Goal: Task Accomplishment & Management: Use online tool/utility

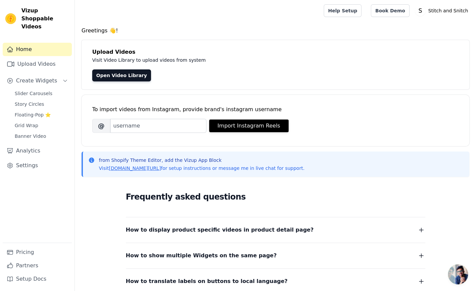
click at [364, 152] on div "from Shopify Theme Editor, add the Vizup App Block Visit vizupcommerce.com/docs…" at bounding box center [275, 164] width 388 height 25
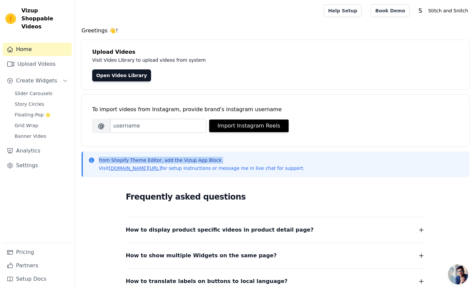
click at [364, 152] on div "from Shopify Theme Editor, add the Vizup App Block Visit vizupcommerce.com/docs…" at bounding box center [275, 164] width 388 height 25
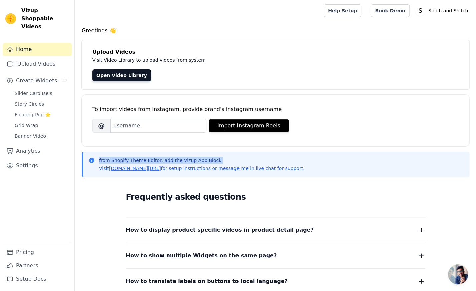
click at [364, 152] on div "from Shopify Theme Editor, add the Vizup App Block Visit vizupcommerce.com/docs…" at bounding box center [275, 164] width 388 height 25
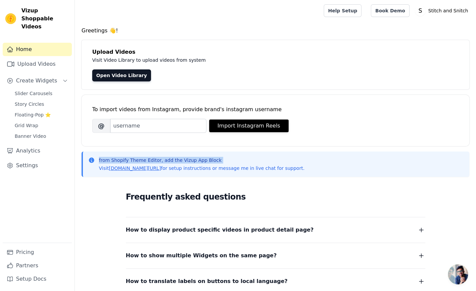
click at [364, 152] on div "from Shopify Theme Editor, add the Vizup App Block Visit vizupcommerce.com/docs…" at bounding box center [275, 164] width 388 height 25
drag, startPoint x: 0, startPoint y: 0, endPoint x: 364, endPoint y: 152, distance: 394.7
click at [364, 152] on div "from Shopify Theme Editor, add the Vizup App Block Visit vizupcommerce.com/docs…" at bounding box center [275, 164] width 388 height 25
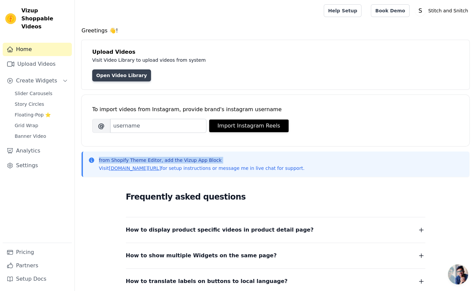
click at [119, 76] on link "Open Video Library" at bounding box center [121, 75] width 59 height 12
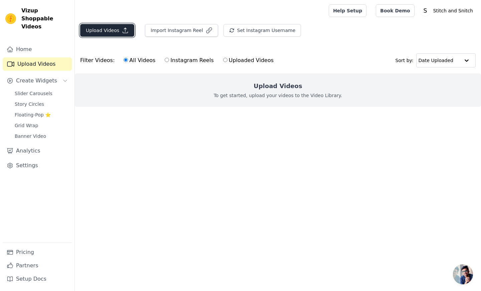
click at [129, 31] on button "Upload Videos" at bounding box center [107, 30] width 54 height 13
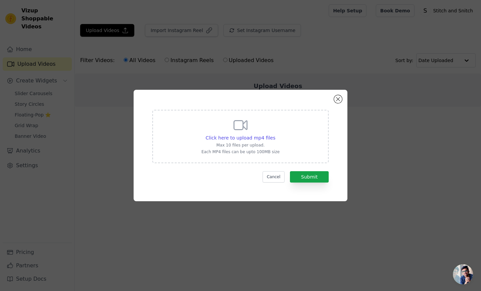
click at [234, 134] on div "Click here to upload mp4 files Max 10 files per upload. Each MP4 files can be u…" at bounding box center [240, 135] width 78 height 37
click at [275, 134] on input "Click here to upload mp4 files Max 10 files per upload. Each MP4 files can be u…" at bounding box center [275, 134] width 0 height 0
type input "C:\fakepath\Video-860.mp4"
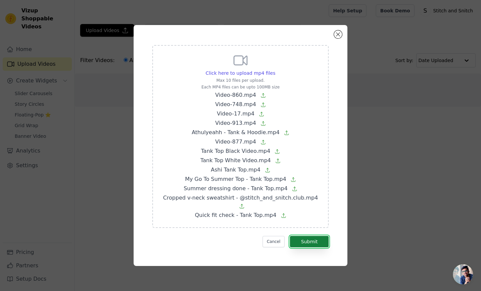
click at [312, 238] on button "Submit" at bounding box center [309, 241] width 39 height 11
click at [281, 214] on icon at bounding box center [283, 216] width 4 height 4
click at [275, 70] on input "Click here to upload mp4 files Max 10 files per upload. Each MP4 files can be u…" at bounding box center [275, 69] width 0 height 0
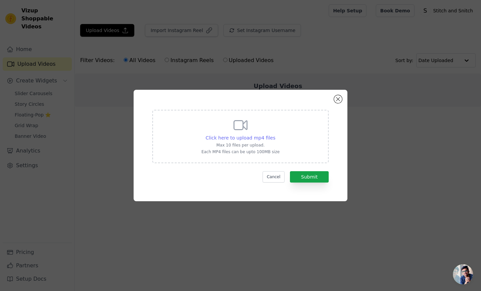
click at [240, 137] on span "Click here to upload mp4 files" at bounding box center [241, 137] width 70 height 5
click at [275, 135] on input "Click here to upload mp4 files Max 10 files per upload. Each MP4 files can be u…" at bounding box center [275, 134] width 0 height 0
type input "C:\fakepath\Video-860.mp4"
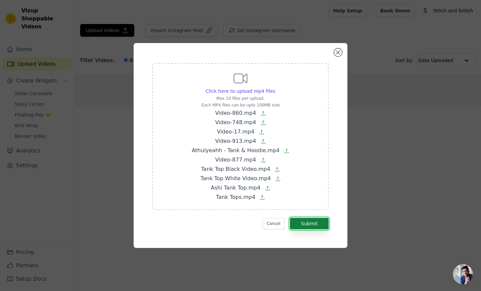
click at [309, 221] on button "Submit" at bounding box center [309, 223] width 39 height 11
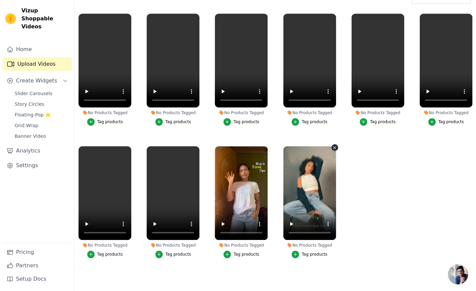
scroll to position [66, 0]
click at [299, 251] on div "button" at bounding box center [294, 254] width 7 height 7
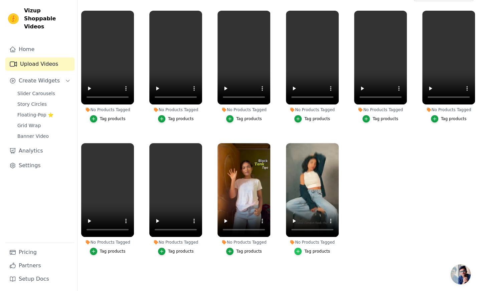
scroll to position [0, 0]
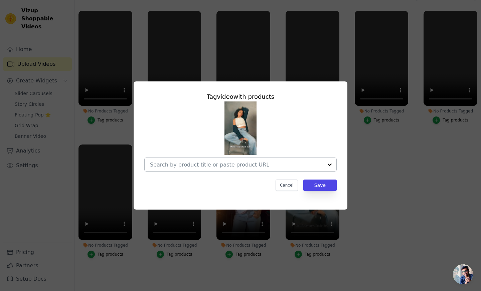
click at [328, 163] on div at bounding box center [329, 164] width 13 height 13
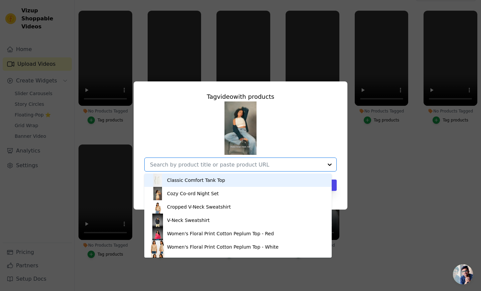
click at [224, 179] on div "Classic Comfort Tank Top" at bounding box center [238, 180] width 174 height 13
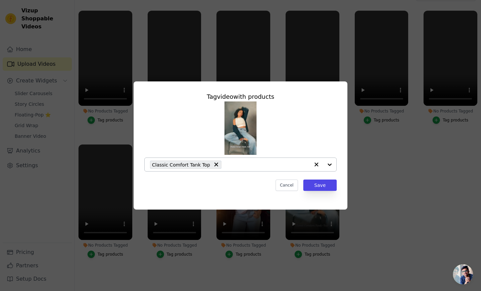
click at [330, 164] on div at bounding box center [322, 164] width 27 height 13
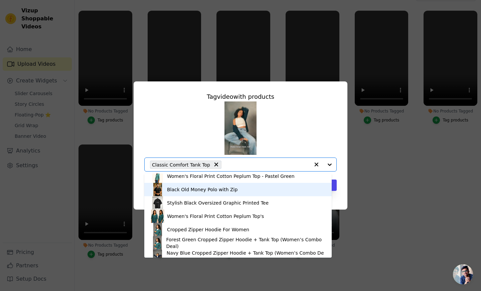
scroll to position [101, 0]
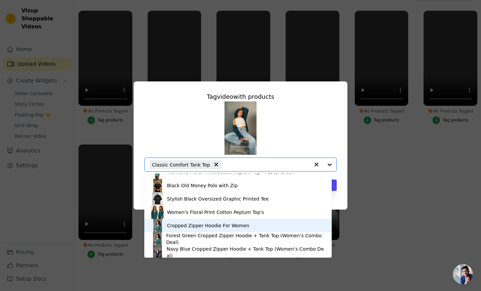
click at [211, 224] on div "Cropped Zipper Hoodie For Women" at bounding box center [208, 225] width 82 height 7
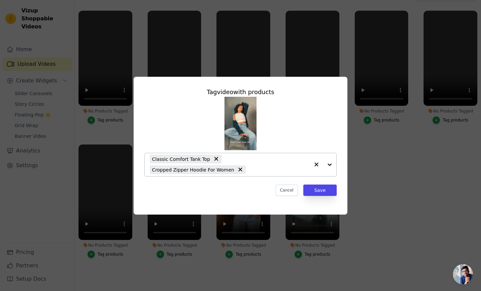
click at [330, 164] on div at bounding box center [322, 164] width 27 height 23
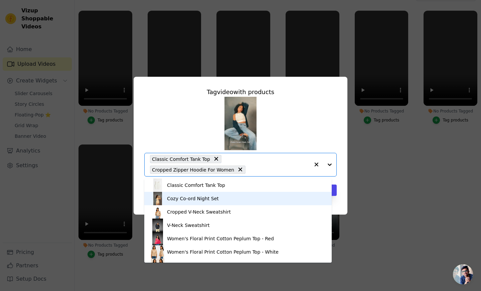
scroll to position [116, 0]
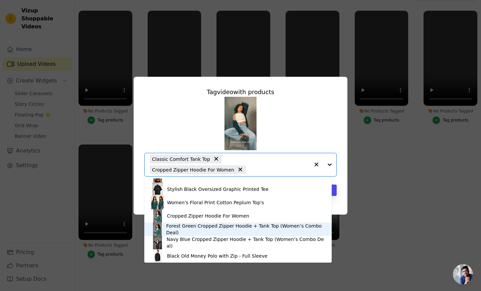
click at [193, 229] on div "Forest Green Cropped Zipper Hoodie + Tank Top (Women’s Combo Deal)" at bounding box center [245, 229] width 159 height 13
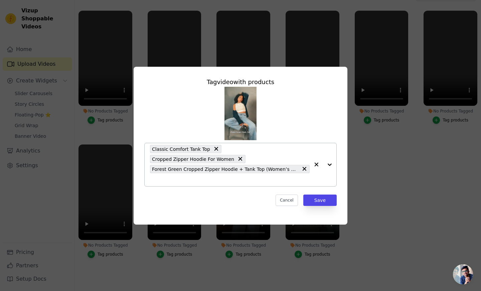
click at [332, 163] on div at bounding box center [322, 164] width 27 height 43
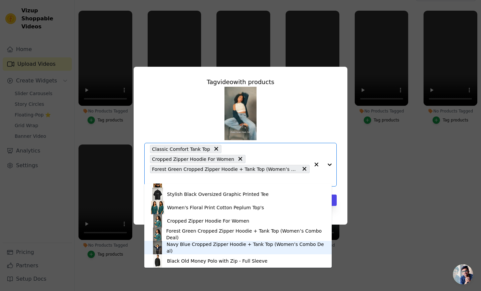
click at [188, 249] on div "Navy Blue Cropped Zipper Hoodie + Tank Top (Women’s Combo Deal)" at bounding box center [246, 247] width 158 height 13
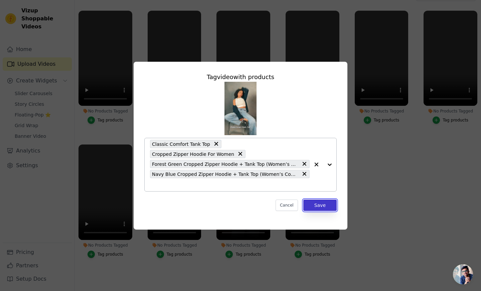
click at [319, 201] on button "Save" at bounding box center [319, 205] width 33 height 11
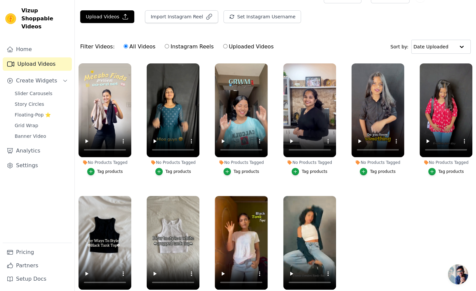
scroll to position [14, 0]
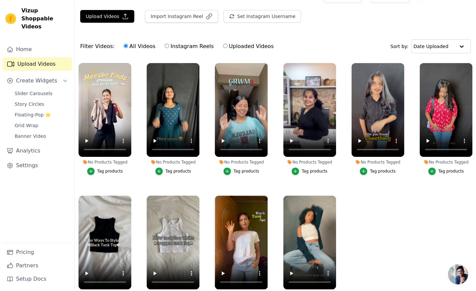
click at [101, 172] on div "Tag products" at bounding box center [110, 171] width 26 height 5
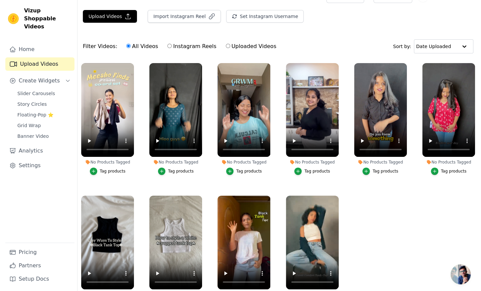
scroll to position [0, 0]
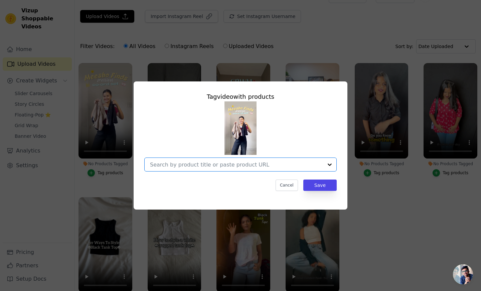
click at [230, 165] on input "No Products Tagged Tag video with products Option undefined, selected. Select i…" at bounding box center [236, 165] width 173 height 6
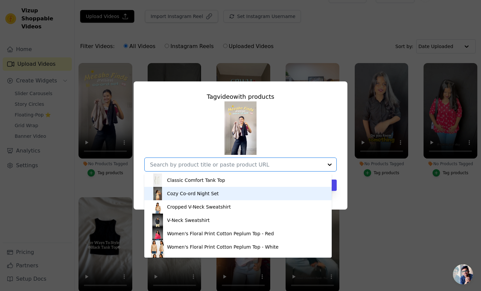
click at [200, 193] on div "Cozy Co-ord Night Set" at bounding box center [193, 193] width 52 height 7
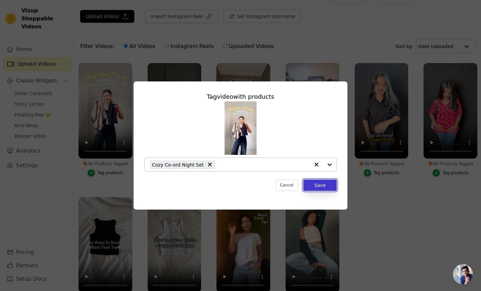
click at [319, 186] on button "Save" at bounding box center [319, 185] width 33 height 11
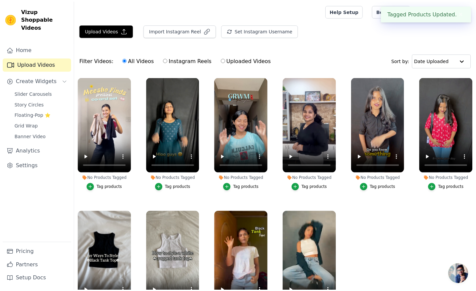
scroll to position [14, 0]
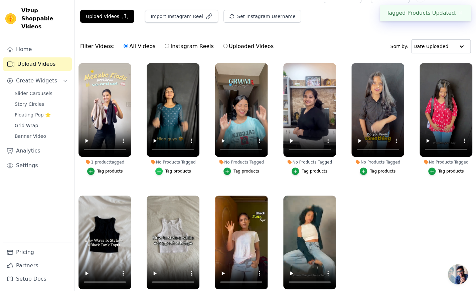
click at [163, 170] on div "button" at bounding box center [158, 171] width 7 height 7
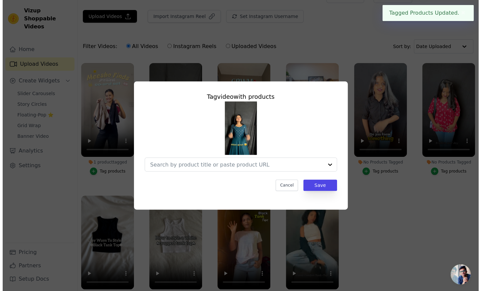
scroll to position [0, 0]
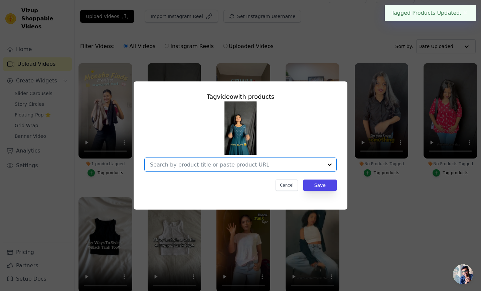
click at [182, 165] on input "No Products Tagged Tag video with products Option undefined, selected. Select i…" at bounding box center [236, 165] width 173 height 6
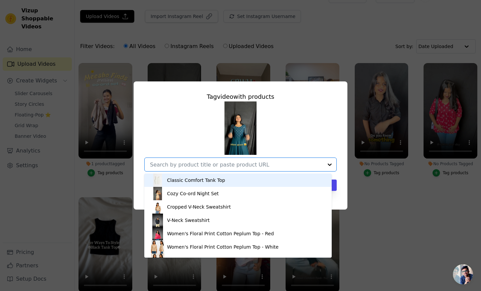
click at [180, 181] on div "Classic Comfort Tank Top" at bounding box center [196, 180] width 58 height 7
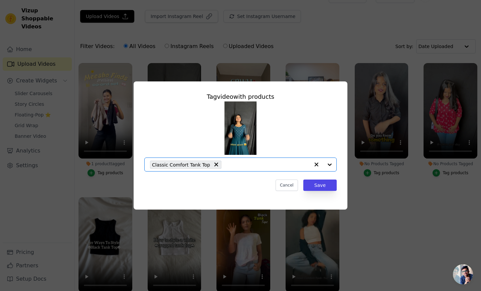
click at [232, 167] on input "No Products Tagged Tag video with products Option Classic Comfort Tank Top, sel…" at bounding box center [267, 165] width 85 height 6
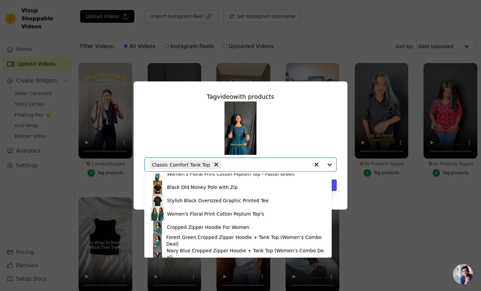
scroll to position [105, 0]
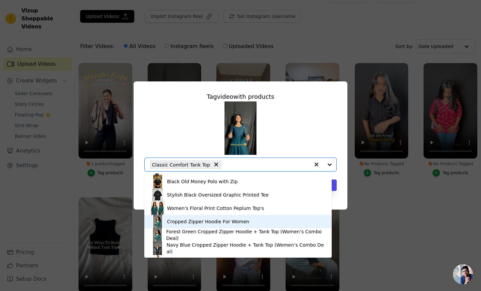
click at [178, 221] on div "Cropped Zipper Hoodie For Women" at bounding box center [208, 221] width 82 height 7
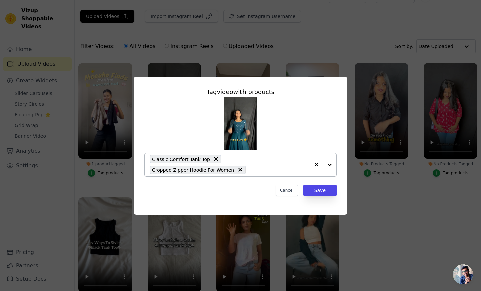
click at [259, 177] on div "Tag video with products Classic Comfort Tank Top Cropped Zipper Hoodie For Wome…" at bounding box center [240, 141] width 203 height 119
click at [251, 173] on input "No Products Tagged Tag video with products Option Classic Comfort Tank Top, Cro…" at bounding box center [279, 170] width 61 height 6
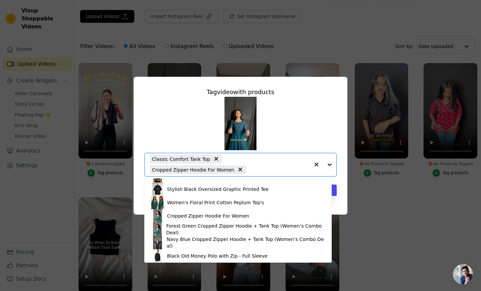
scroll to position [115, 0]
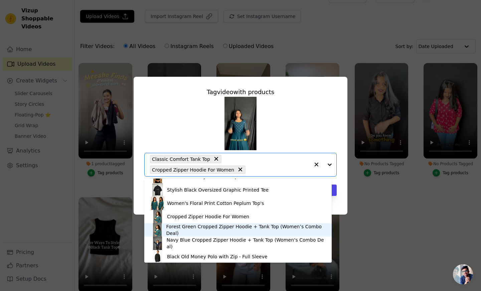
click at [178, 230] on div "Forest Green Cropped Zipper Hoodie + Tank Top (Women’s Combo Deal)" at bounding box center [245, 229] width 159 height 13
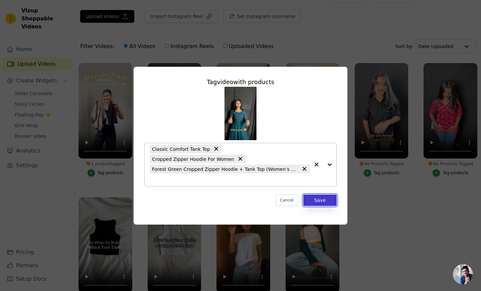
click at [315, 195] on button "Save" at bounding box center [319, 200] width 33 height 11
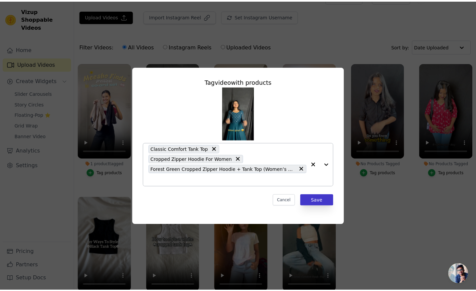
scroll to position [14, 0]
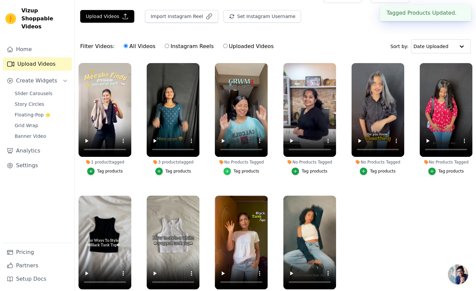
click at [228, 170] on icon "button" at bounding box center [227, 171] width 5 height 5
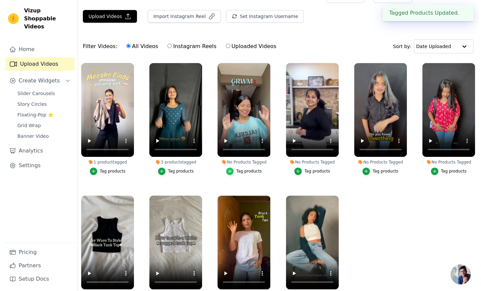
scroll to position [0, 0]
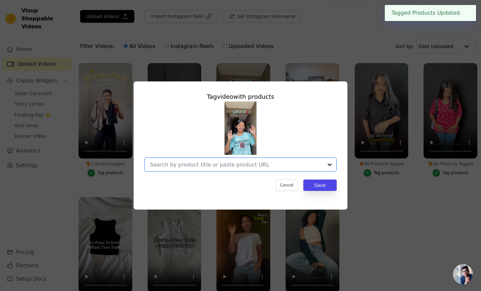
click at [226, 167] on input "No Products Tagged Tag video with products Option undefined, selected. Select i…" at bounding box center [236, 165] width 173 height 6
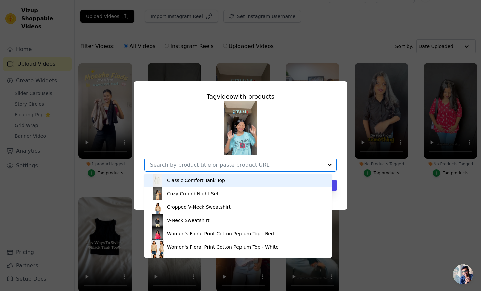
click at [196, 183] on div "Classic Comfort Tank Top" at bounding box center [196, 180] width 58 height 7
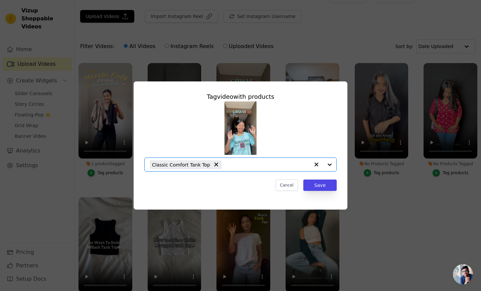
click at [239, 164] on input "No Products Tagged Tag video with products Option Classic Comfort Tank Top, sel…" at bounding box center [267, 165] width 85 height 6
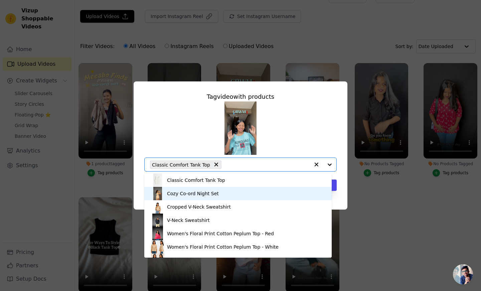
click at [193, 195] on div "Cozy Co-ord Night Set" at bounding box center [193, 193] width 52 height 7
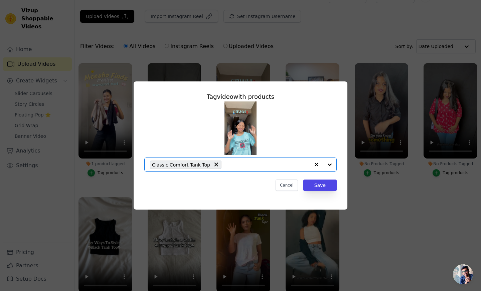
click at [273, 164] on input "No Products Tagged Tag video with products Option Classic Comfort Tank Top, sel…" at bounding box center [267, 165] width 85 height 6
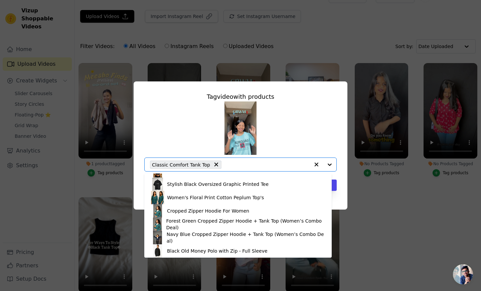
scroll to position [115, 0]
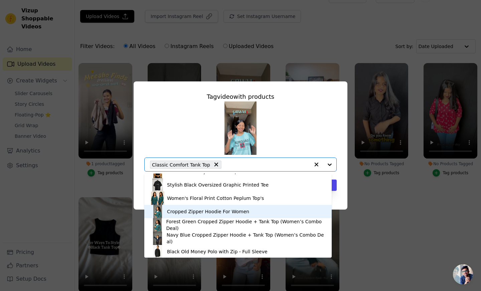
click at [200, 212] on div "Cropped Zipper Hoodie For Women" at bounding box center [208, 211] width 82 height 7
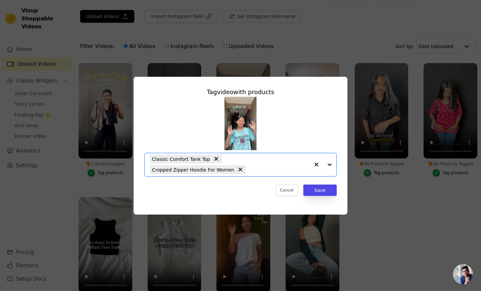
click at [249, 171] on input "No Products Tagged Tag video with products Option Classic Comfort Tank Top, Cro…" at bounding box center [279, 170] width 61 height 6
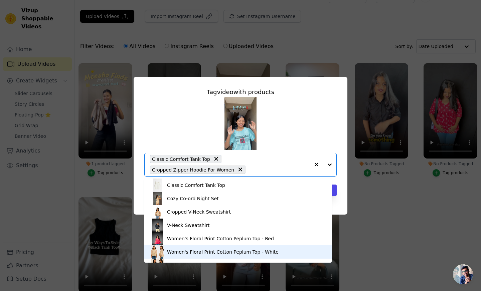
scroll to position [116, 0]
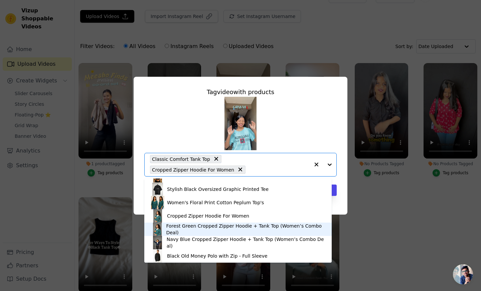
click at [189, 226] on div "Forest Green Cropped Zipper Hoodie + Tank Top (Women’s Combo Deal)" at bounding box center [245, 229] width 159 height 13
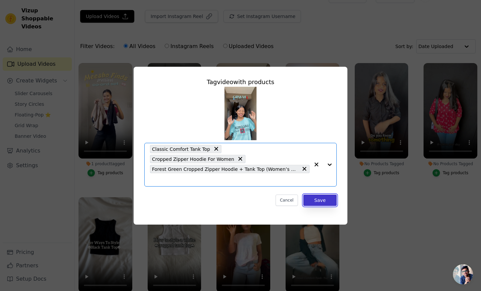
click at [322, 195] on button "Save" at bounding box center [319, 200] width 33 height 11
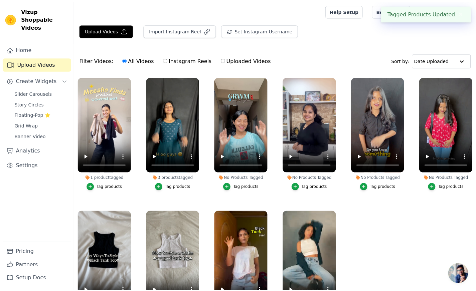
scroll to position [14, 0]
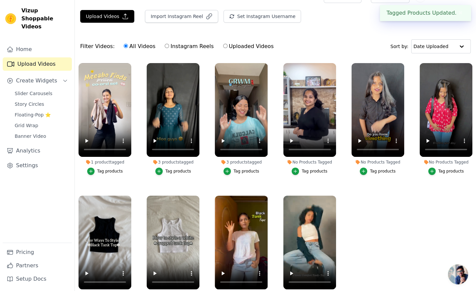
click at [304, 171] on div "Tag products" at bounding box center [314, 171] width 26 height 5
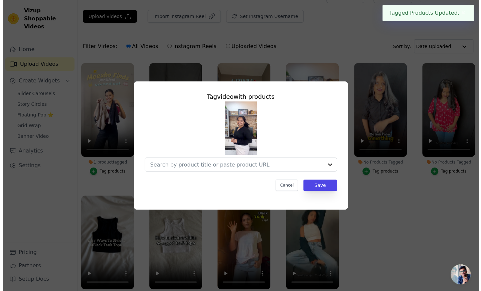
scroll to position [0, 0]
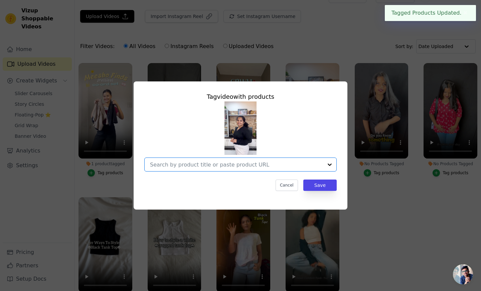
click at [265, 163] on input "No Products Tagged Tag video with products Option undefined, selected. Select i…" at bounding box center [236, 165] width 173 height 6
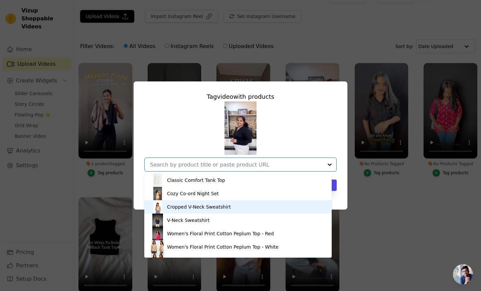
click at [214, 203] on div "Cropped V-Neck Sweatshirt" at bounding box center [238, 206] width 174 height 13
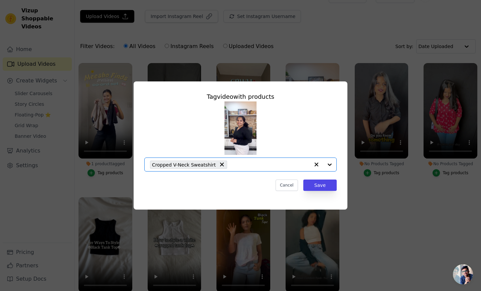
click at [248, 162] on input "No Products Tagged Tag video with products Option Cropped V-Neck Sweatshirt, se…" at bounding box center [269, 165] width 79 height 6
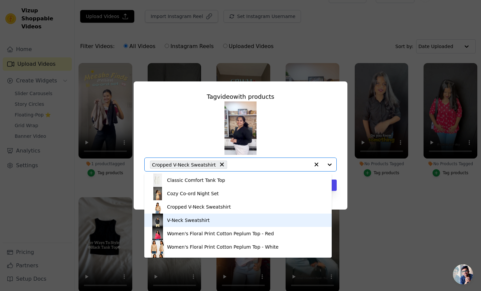
click at [202, 217] on div "V-Neck Sweatshirt" at bounding box center [188, 220] width 42 height 7
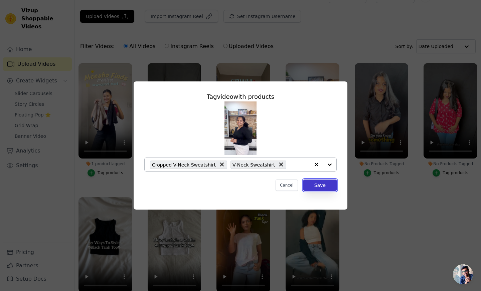
click at [327, 186] on button "Save" at bounding box center [319, 185] width 33 height 11
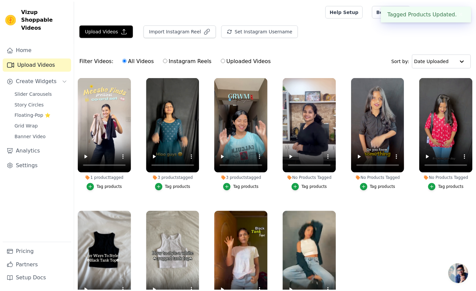
scroll to position [14, 0]
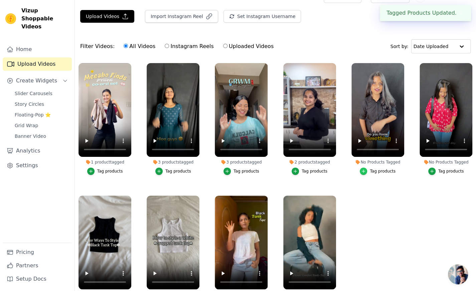
click at [365, 169] on icon "button" at bounding box center [363, 171] width 5 height 5
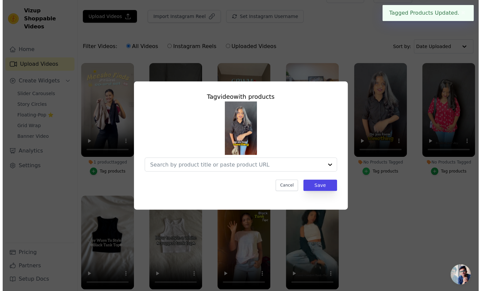
scroll to position [0, 0]
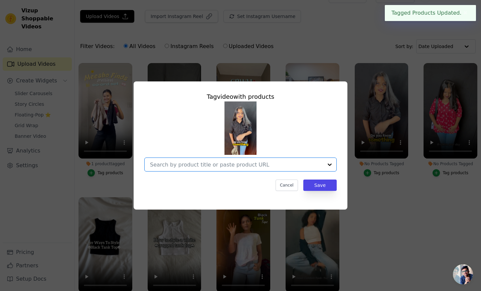
click at [262, 166] on input "No Products Tagged Tag video with products Option undefined, selected. Select i…" at bounding box center [236, 165] width 173 height 6
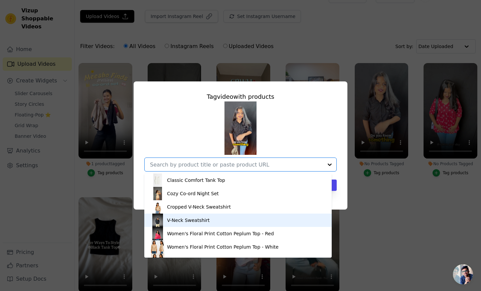
click at [177, 222] on div "V-Neck Sweatshirt" at bounding box center [188, 220] width 42 height 7
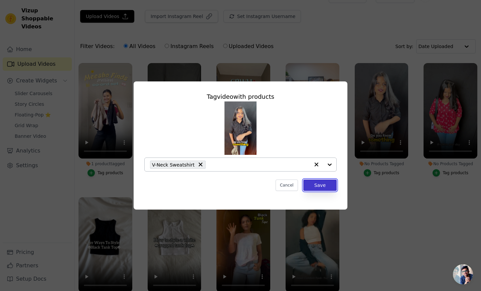
click at [321, 186] on button "Save" at bounding box center [319, 185] width 33 height 11
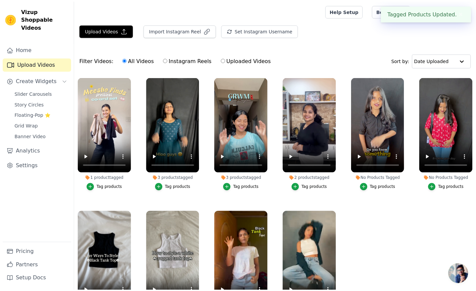
scroll to position [14, 0]
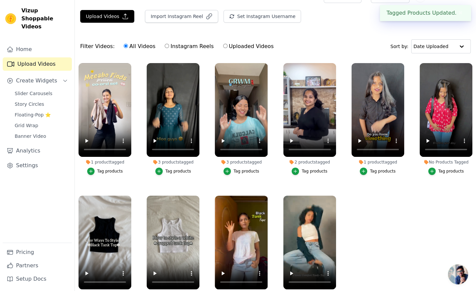
click at [437, 172] on button "Tag products" at bounding box center [446, 171] width 36 height 7
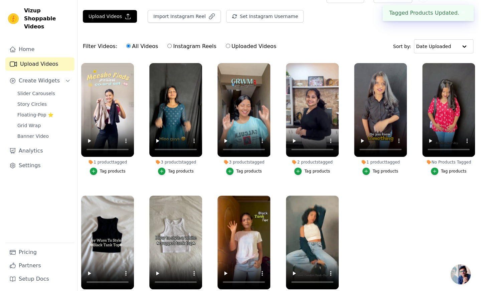
scroll to position [0, 0]
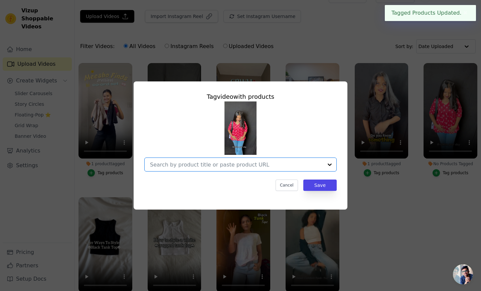
click at [283, 163] on input "No Products Tagged Tag video with products Option undefined, selected. Select i…" at bounding box center [236, 165] width 173 height 6
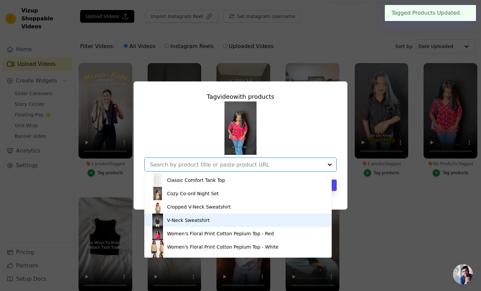
scroll to position [19, 0]
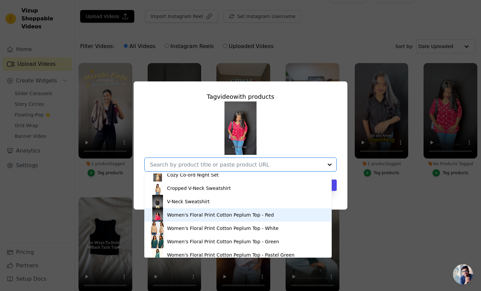
click at [204, 215] on div "Women's Floral Print Cotton Peplum Top - Red" at bounding box center [220, 215] width 107 height 7
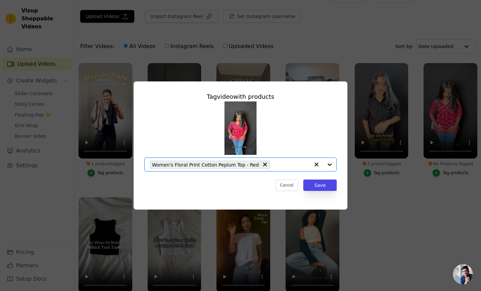
click at [281, 166] on input "No Products Tagged Tag video with products Option Women's Floral Print Cotton P…" at bounding box center [291, 165] width 36 height 6
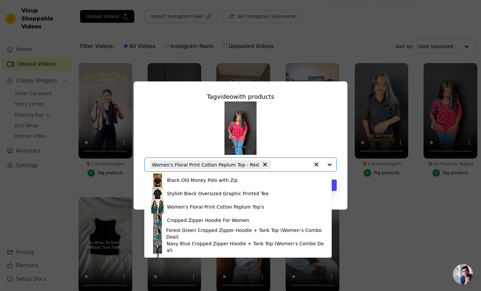
scroll to position [106, 0]
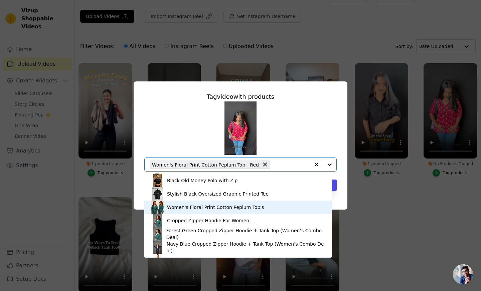
click at [212, 209] on div "Women's Floral Print Cotton Peplum Top's" at bounding box center [215, 207] width 97 height 7
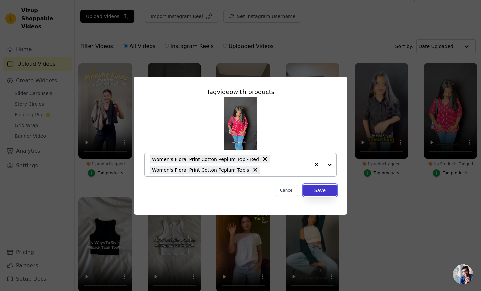
click at [319, 190] on button "Save" at bounding box center [319, 190] width 33 height 11
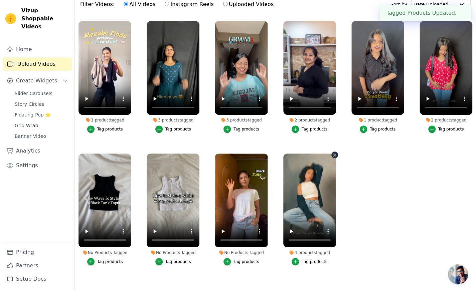
scroll to position [61, 0]
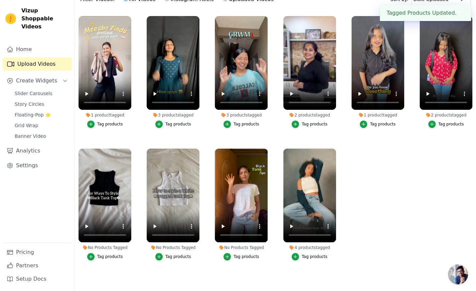
click at [105, 258] on div "Tag products" at bounding box center [110, 256] width 26 height 5
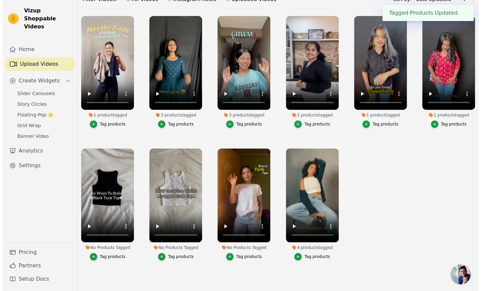
scroll to position [0, 0]
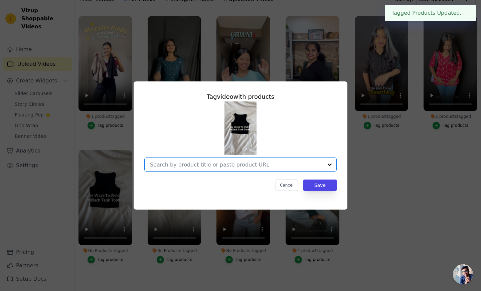
click at [169, 162] on input "No Products Tagged Tag video with products Option undefined, selected. Select i…" at bounding box center [236, 165] width 173 height 6
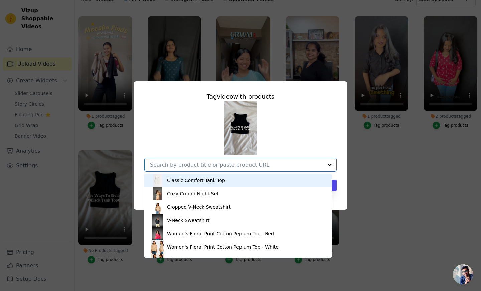
click at [169, 182] on div "Classic Comfort Tank Top" at bounding box center [196, 180] width 58 height 7
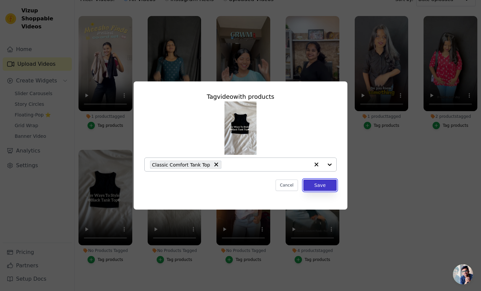
click at [310, 184] on button "Save" at bounding box center [319, 185] width 33 height 11
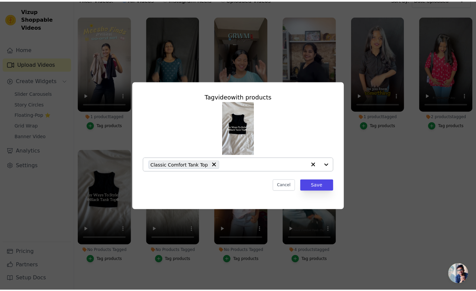
scroll to position [61, 0]
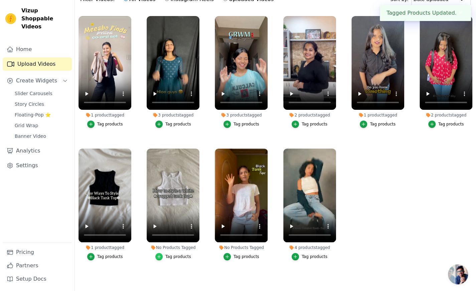
click at [163, 257] on div "button" at bounding box center [158, 256] width 7 height 7
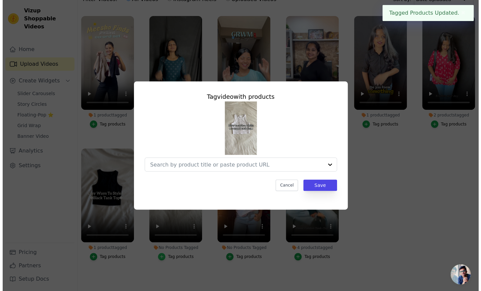
scroll to position [0, 0]
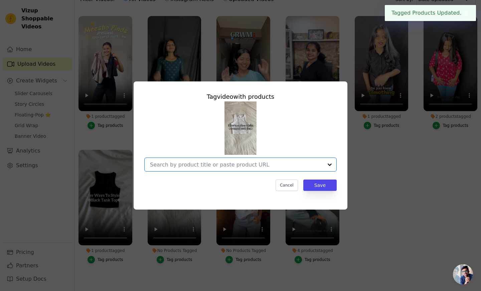
click at [214, 164] on input "No Products Tagged Tag video with products Option undefined, selected. Select i…" at bounding box center [236, 165] width 173 height 6
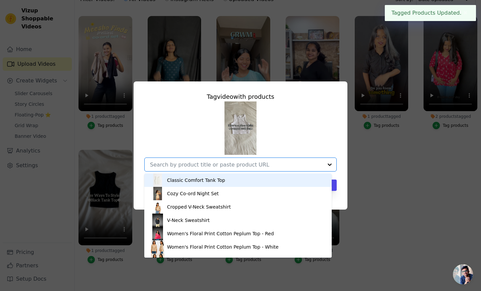
click at [187, 185] on div "Classic Comfort Tank Top" at bounding box center [238, 180] width 174 height 13
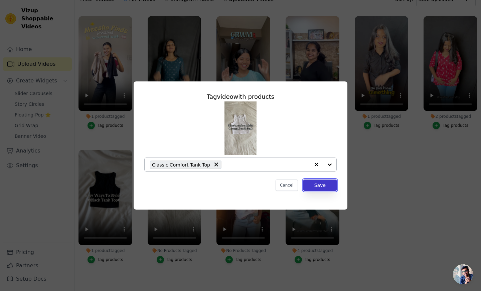
click at [322, 186] on button "Save" at bounding box center [319, 185] width 33 height 11
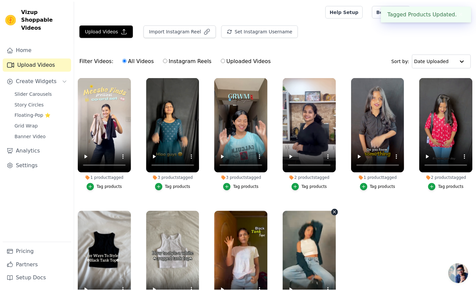
scroll to position [61, 0]
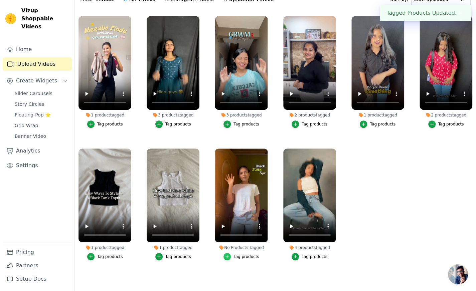
click at [228, 258] on icon "button" at bounding box center [227, 256] width 3 height 3
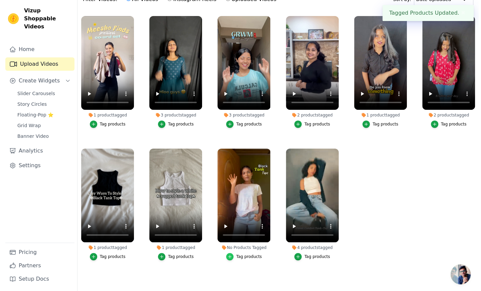
scroll to position [0, 0]
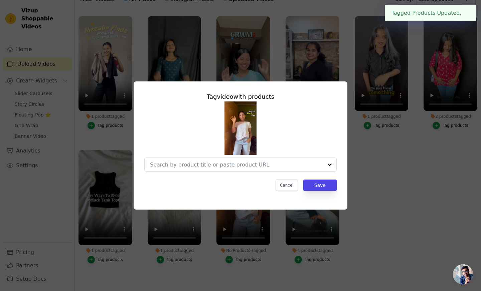
click at [217, 155] on div at bounding box center [240, 136] width 192 height 70
click at [206, 162] on input "No Products Tagged Tag video with products Option undefined, selected. Select i…" at bounding box center [236, 165] width 173 height 6
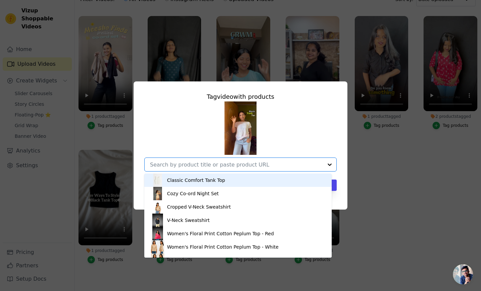
click at [182, 184] on div "Classic Comfort Tank Top" at bounding box center [238, 180] width 174 height 13
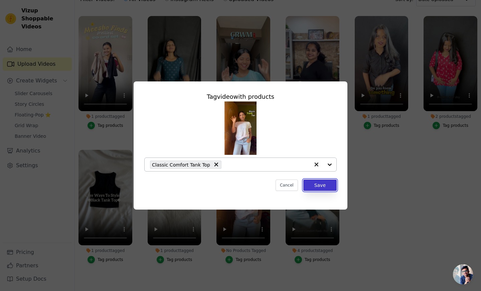
click at [324, 186] on button "Save" at bounding box center [319, 185] width 33 height 11
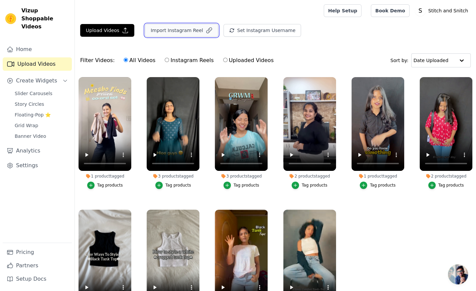
click at [178, 28] on button "Import Instagram Reel" at bounding box center [181, 30] width 73 height 13
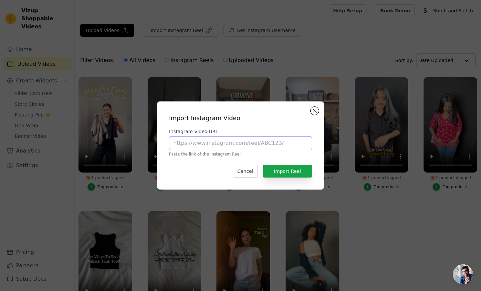
click at [184, 140] on input "Instagram Video URL" at bounding box center [240, 143] width 143 height 14
paste input "https://www.instagram.com/p/DOddy98AdDP/"
type input "https://www.instagram.com/p/DOddy98AdDP/"
click at [279, 170] on button "Import Reel" at bounding box center [287, 171] width 49 height 13
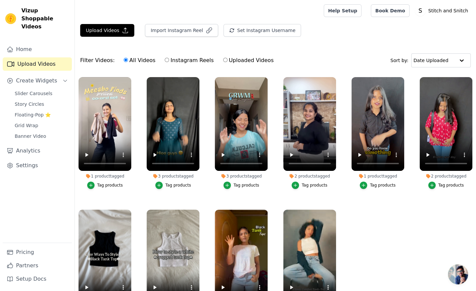
click at [174, 59] on label "Instagram Reels" at bounding box center [188, 60] width 49 height 9
click at [169, 59] on input "Instagram Reels" at bounding box center [167, 60] width 4 height 4
radio input "true"
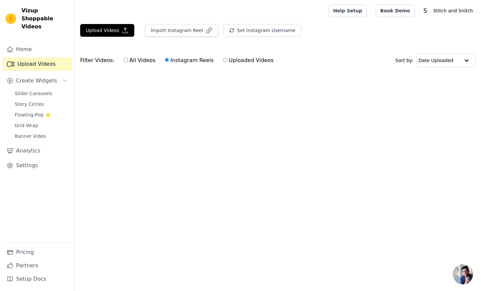
click at [130, 59] on label "All Videos" at bounding box center [139, 60] width 32 height 9
click at [128, 59] on input "All Videos" at bounding box center [126, 60] width 4 height 4
radio input "true"
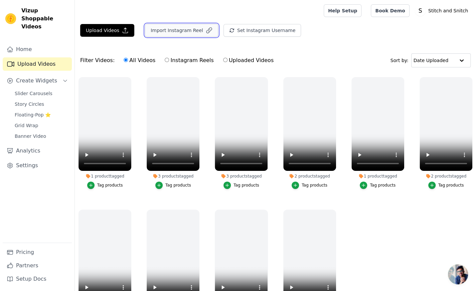
click at [166, 32] on button "Import Instagram Reel" at bounding box center [181, 30] width 73 height 13
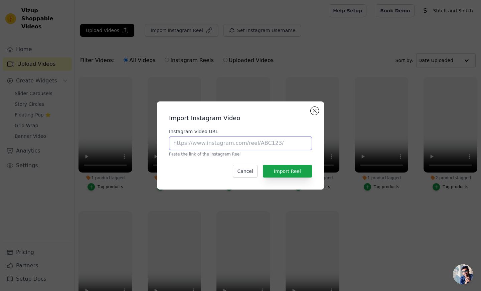
click at [188, 140] on input "Instagram Video URL" at bounding box center [240, 143] width 143 height 14
paste input "[URL][DOMAIN_NAME]"
type input "[URL][DOMAIN_NAME]"
click at [282, 171] on button "Import Reel" at bounding box center [287, 171] width 49 height 13
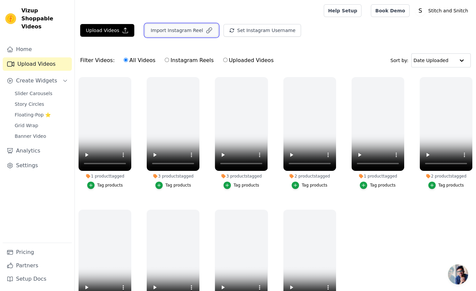
click at [178, 28] on button "Import Instagram Reel" at bounding box center [181, 30] width 73 height 13
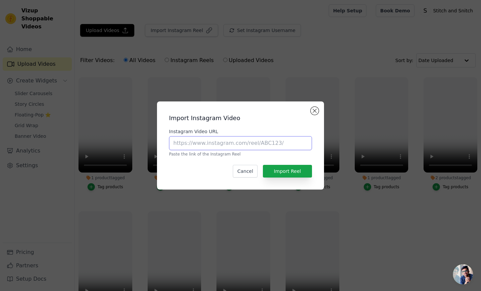
click at [181, 144] on input "Instagram Video URL" at bounding box center [240, 143] width 143 height 14
paste input "https://www.instagram.com/p/DOWNnHXkw3G/"
type input "https://www.instagram.com/p/DOWNnHXkw3G/"
click at [283, 168] on button "Import Reel" at bounding box center [287, 171] width 49 height 13
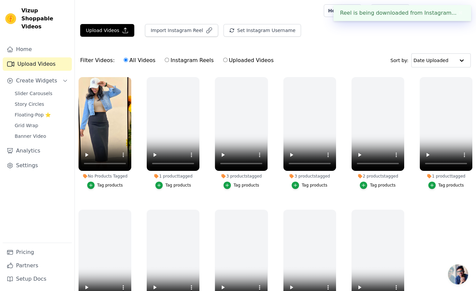
click at [100, 185] on div "Tag products" at bounding box center [110, 185] width 26 height 5
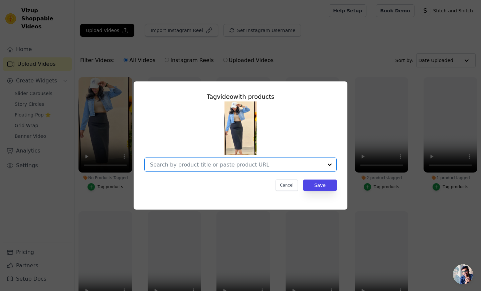
click at [190, 167] on input "No Products Tagged Tag video with products Option undefined, selected. Select i…" at bounding box center [236, 165] width 173 height 6
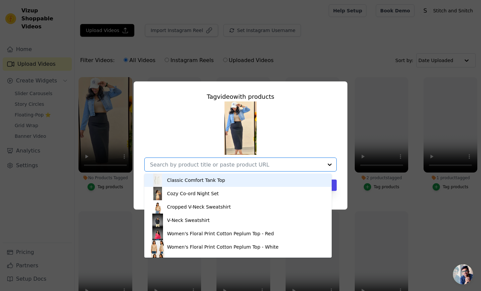
click at [187, 181] on div "Classic Comfort Tank Top" at bounding box center [196, 180] width 58 height 7
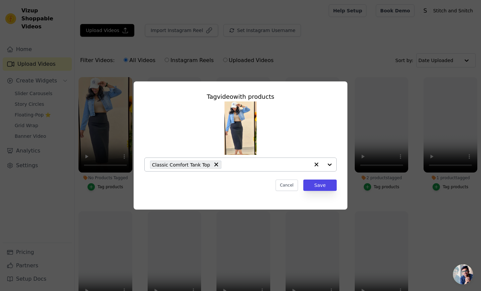
click at [239, 170] on div "Classic Comfort Tank Top" at bounding box center [230, 164] width 160 height 13
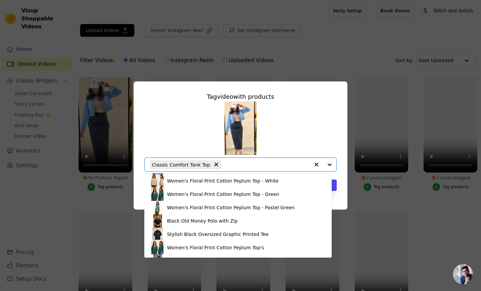
scroll to position [68, 0]
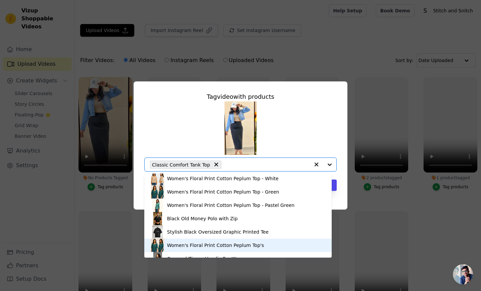
click at [178, 244] on div "Women's Floral Print Cotton Peplum Top's" at bounding box center [215, 245] width 97 height 7
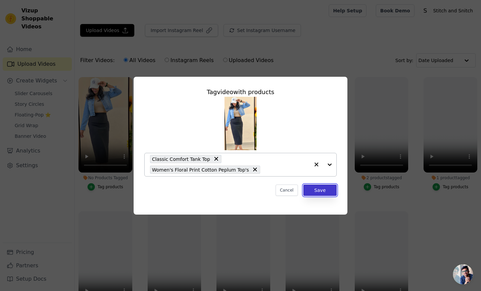
click at [320, 190] on button "Save" at bounding box center [319, 190] width 33 height 11
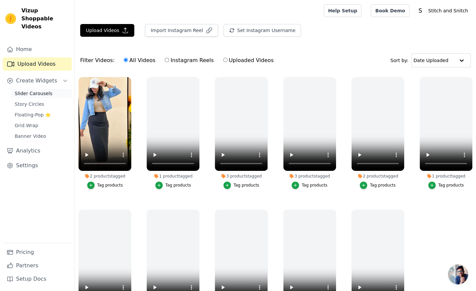
click at [45, 90] on span "Slider Carousels" at bounding box center [34, 93] width 38 height 7
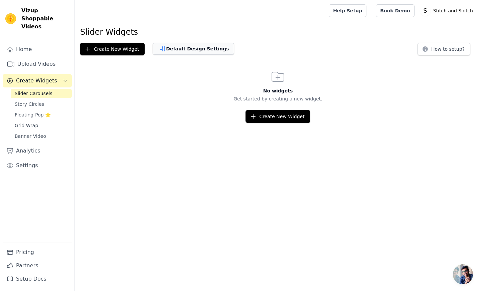
click at [180, 51] on button "Default Design Settings" at bounding box center [193, 49] width 81 height 12
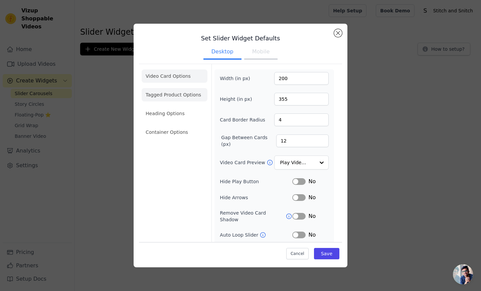
click at [163, 92] on li "Tagged Product Options" at bounding box center [175, 94] width 66 height 13
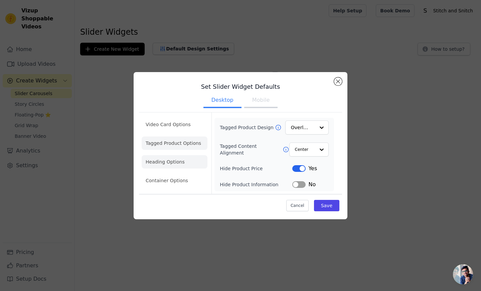
click at [163, 162] on li "Heading Options" at bounding box center [175, 161] width 66 height 13
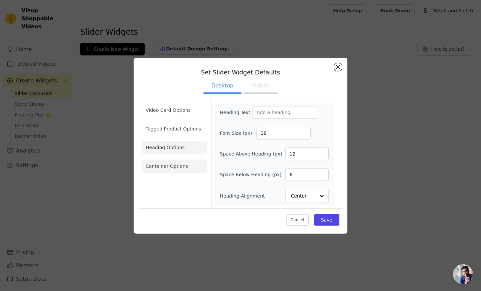
click at [169, 168] on li "Container Options" at bounding box center [175, 166] width 66 height 13
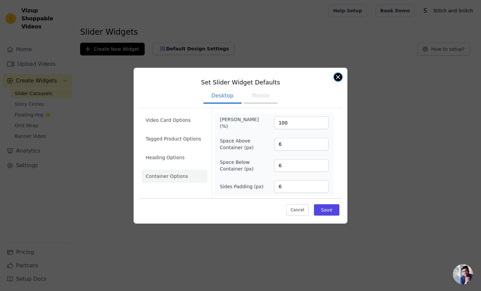
click at [337, 76] on button "Close modal" at bounding box center [338, 77] width 8 height 8
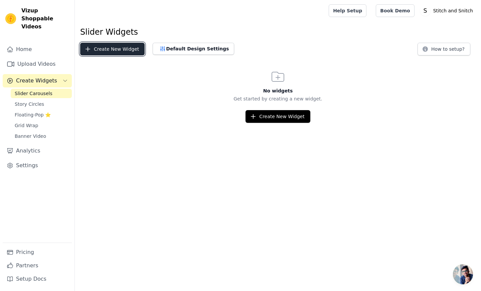
click at [94, 45] on button "Create New Widget" at bounding box center [112, 49] width 64 height 13
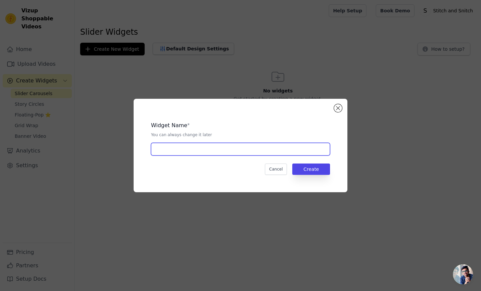
click at [163, 151] on input "text" at bounding box center [240, 149] width 179 height 13
type input "Slider"
click at [197, 170] on div "Cancel Create" at bounding box center [240, 169] width 179 height 11
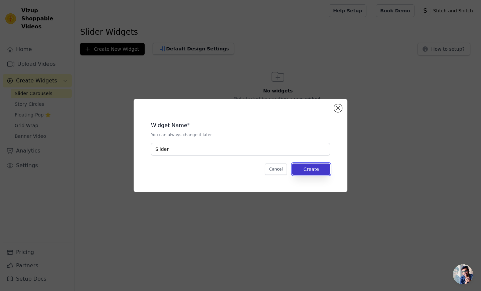
click at [315, 167] on button "Create" at bounding box center [311, 169] width 38 height 11
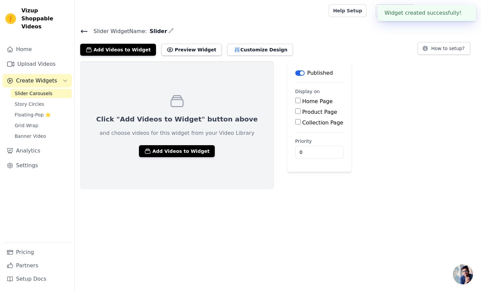
click at [295, 101] on input "Home Page" at bounding box center [297, 100] width 5 height 5
checkbox input "true"
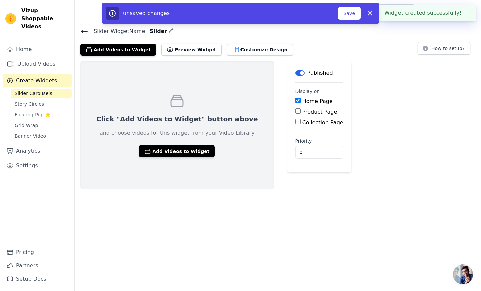
click at [295, 111] on input "Product Page" at bounding box center [297, 110] width 5 height 5
checkbox input "true"
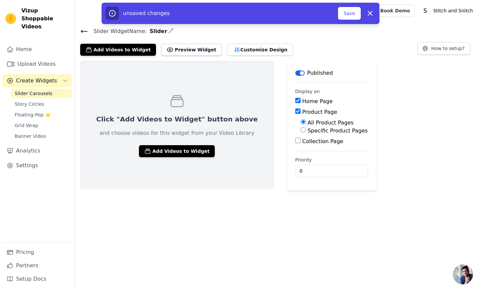
click at [295, 141] on input "Collection Page" at bounding box center [297, 140] width 5 height 5
checkbox input "true"
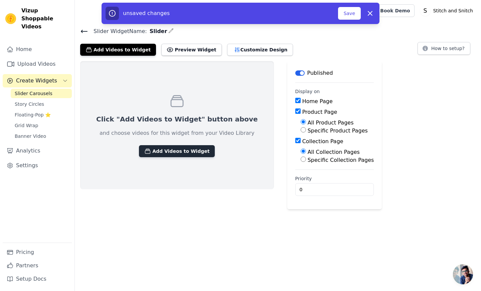
click at [160, 150] on button "Add Videos to Widget" at bounding box center [177, 151] width 76 height 12
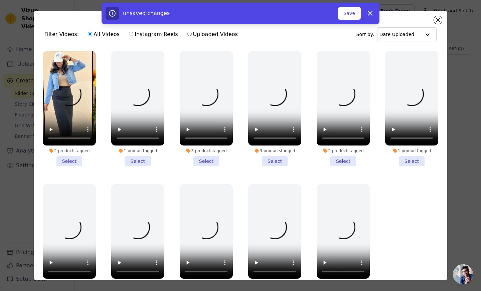
click at [67, 159] on li "2 products tagged Select" at bounding box center [69, 108] width 53 height 115
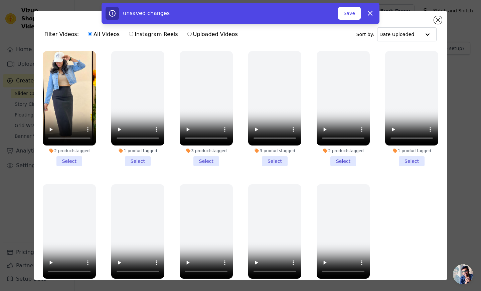
click at [0, 0] on input "2 products tagged Select" at bounding box center [0, 0] width 0 height 0
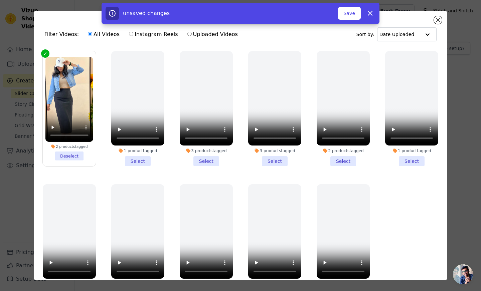
click at [136, 153] on li "1 product tagged Select" at bounding box center [137, 108] width 53 height 115
click at [0, 0] on input "1 product tagged Select" at bounding box center [0, 0] width 0 height 0
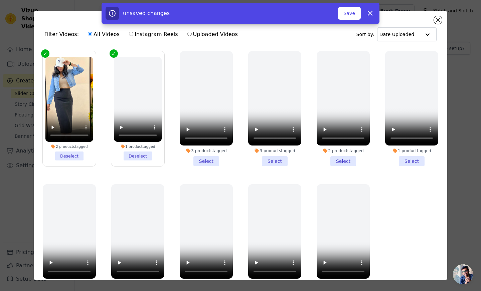
click at [203, 151] on div "3 products tagged" at bounding box center [206, 150] width 53 height 5
click at [0, 0] on input "3 products tagged Select" at bounding box center [0, 0] width 0 height 0
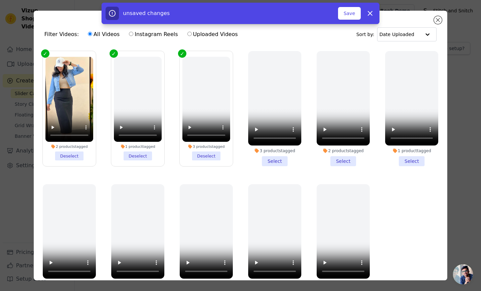
click at [276, 149] on div "3 products tagged" at bounding box center [274, 150] width 53 height 5
click at [0, 0] on input "3 products tagged Select" at bounding box center [0, 0] width 0 height 0
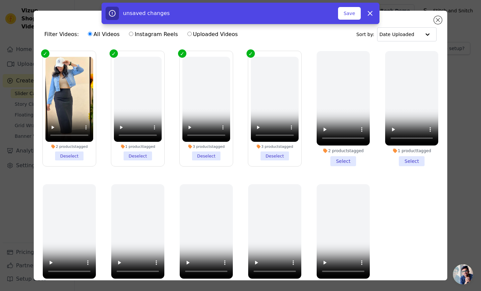
click at [337, 158] on li "2 products tagged Select" at bounding box center [342, 108] width 53 height 115
click at [0, 0] on input "2 products tagged Select" at bounding box center [0, 0] width 0 height 0
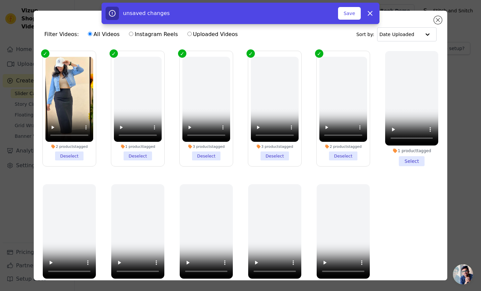
click at [404, 157] on li "1 product tagged Select" at bounding box center [411, 108] width 53 height 115
click at [0, 0] on input "1 product tagged Select" at bounding box center [0, 0] width 0 height 0
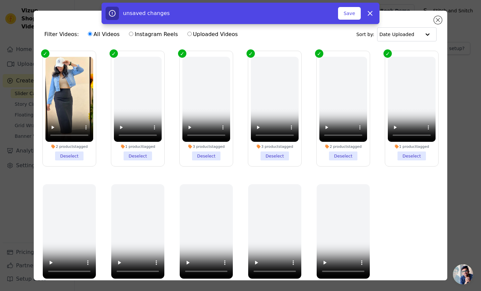
scroll to position [54, 0]
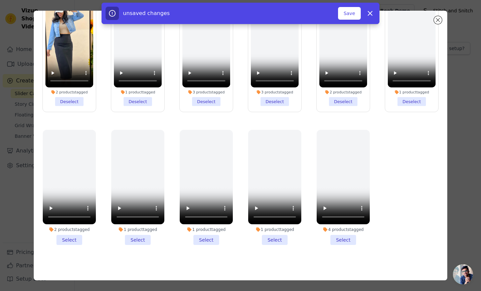
click at [266, 234] on li "1 product tagged Select" at bounding box center [274, 187] width 53 height 115
click at [0, 0] on input "1 product tagged Select" at bounding box center [0, 0] width 0 height 0
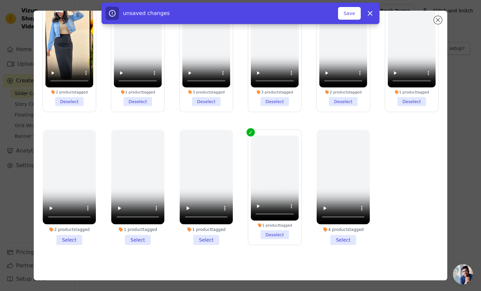
click at [204, 233] on li "1 product tagged Select" at bounding box center [206, 187] width 53 height 115
click at [0, 0] on input "1 product tagged Select" at bounding box center [0, 0] width 0 height 0
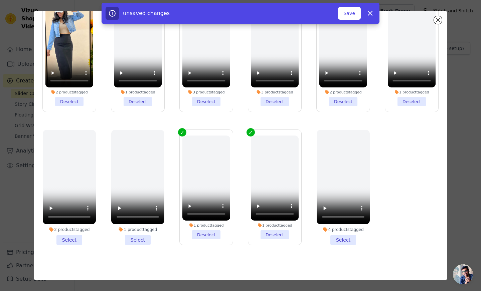
click at [144, 239] on li "1 product tagged Select" at bounding box center [137, 187] width 53 height 115
click at [0, 0] on input "1 product tagged Select" at bounding box center [0, 0] width 0 height 0
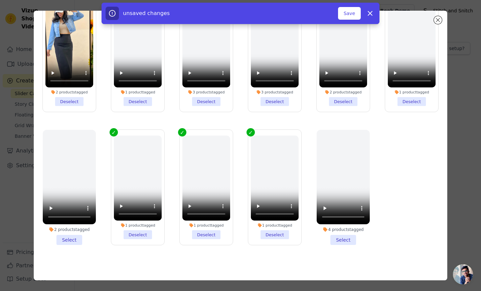
click at [70, 237] on li "2 products tagged Select" at bounding box center [69, 187] width 53 height 115
click at [0, 0] on input "2 products tagged Select" at bounding box center [0, 0] width 0 height 0
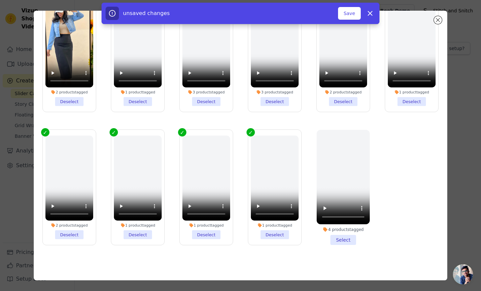
click at [332, 236] on li "4 products tagged Select" at bounding box center [342, 187] width 53 height 115
click at [0, 0] on input "4 products tagged Select" at bounding box center [0, 0] width 0 height 0
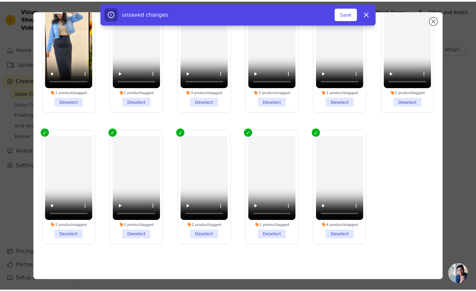
scroll to position [0, 0]
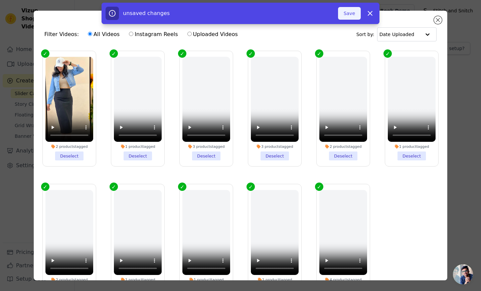
click at [352, 12] on button "Save" at bounding box center [349, 13] width 23 height 13
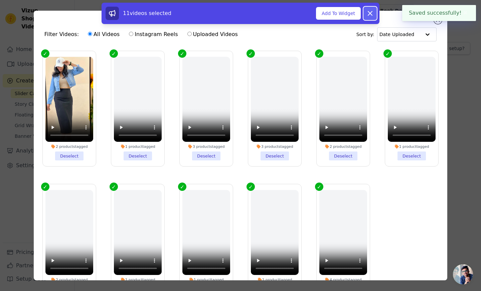
click at [372, 14] on icon at bounding box center [370, 13] width 8 height 8
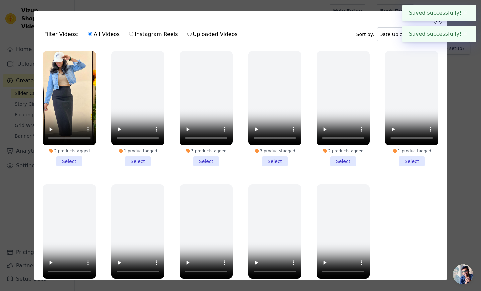
click at [462, 10] on button "✖" at bounding box center [465, 13] width 8 height 8
click at [438, 21] on button "Close modal" at bounding box center [438, 20] width 8 height 8
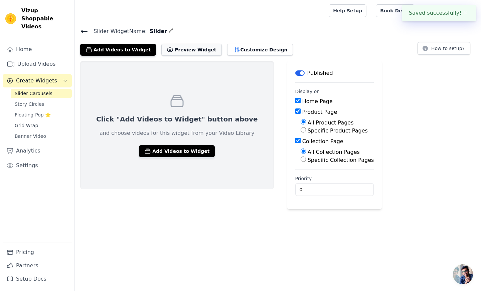
click at [188, 48] on button "Preview Widget" at bounding box center [191, 50] width 60 height 12
click at [41, 43] on link "Home" at bounding box center [37, 49] width 69 height 13
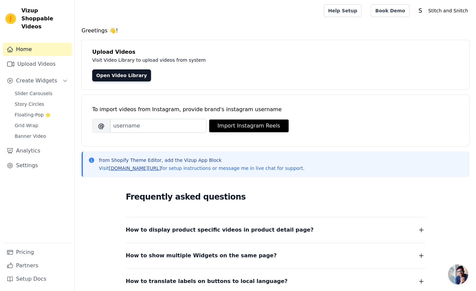
click at [137, 167] on link "[DOMAIN_NAME][URL]" at bounding box center [135, 168] width 52 height 5
click at [25, 90] on span "Slider Carousels" at bounding box center [34, 93] width 38 height 7
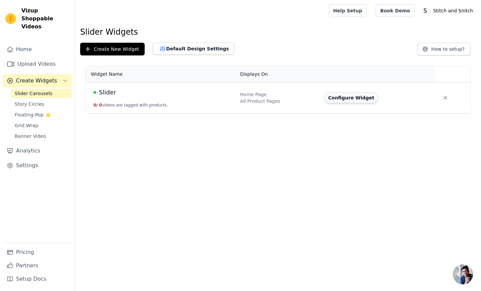
click at [337, 99] on button "Configure Widget" at bounding box center [351, 97] width 54 height 11
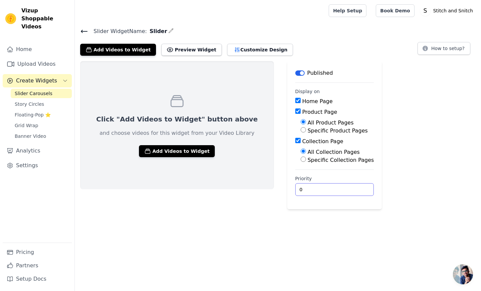
click at [295, 190] on input "0" at bounding box center [334, 189] width 79 height 13
click at [165, 149] on button "Add Videos to Widget" at bounding box center [177, 151] width 76 height 12
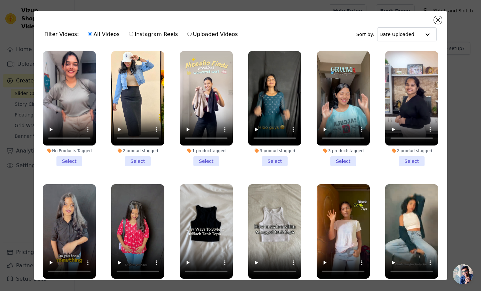
click at [62, 157] on li "No Products Tagged Select" at bounding box center [69, 108] width 53 height 115
click at [0, 0] on input "No Products Tagged Select" at bounding box center [0, 0] width 0 height 0
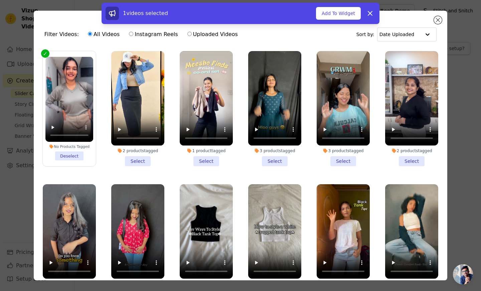
click at [99, 151] on ul "No Products Tagged Deselect 2 products tagged Select 1 product tagged Select 3 …" at bounding box center [240, 182] width 403 height 270
click at [439, 22] on div "1 videos selected Add To Widget Dismiss" at bounding box center [240, 15] width 481 height 24
click at [370, 13] on icon at bounding box center [370, 13] width 8 height 8
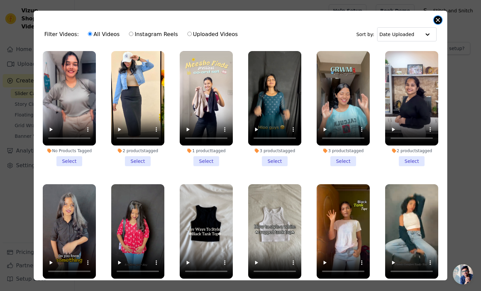
click at [439, 21] on button "Close modal" at bounding box center [438, 20] width 8 height 8
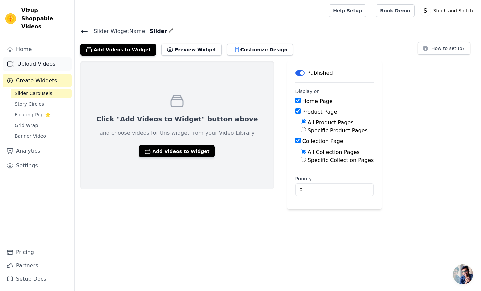
click at [26, 57] on link "Upload Videos" at bounding box center [37, 63] width 69 height 13
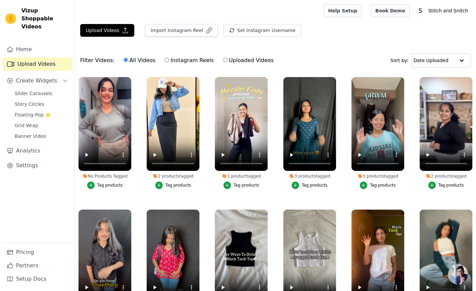
click at [104, 185] on div "Tag products" at bounding box center [110, 185] width 26 height 5
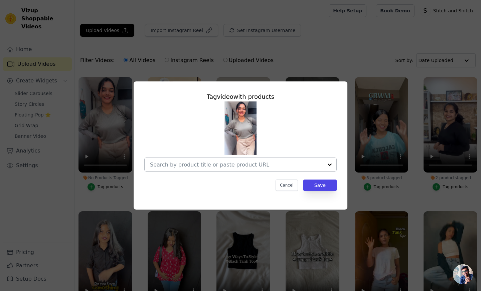
click at [229, 170] on div at bounding box center [236, 164] width 173 height 13
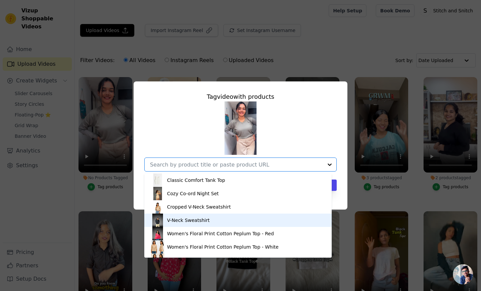
click at [185, 226] on div "V-Neck Sweatshirt" at bounding box center [238, 220] width 174 height 13
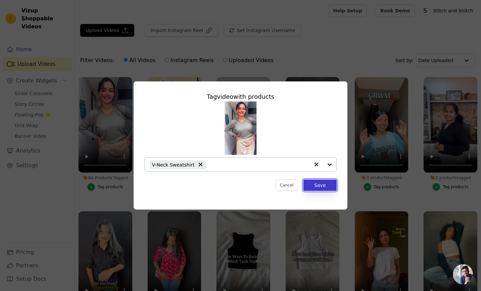
click at [316, 184] on button "Save" at bounding box center [319, 185] width 33 height 11
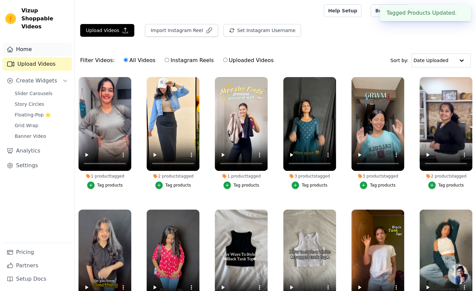
click at [18, 43] on link "Home" at bounding box center [37, 49] width 69 height 13
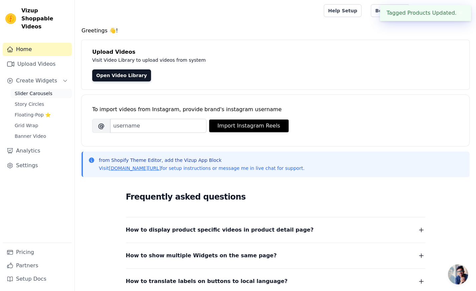
click at [23, 89] on link "Slider Carousels" at bounding box center [41, 93] width 61 height 9
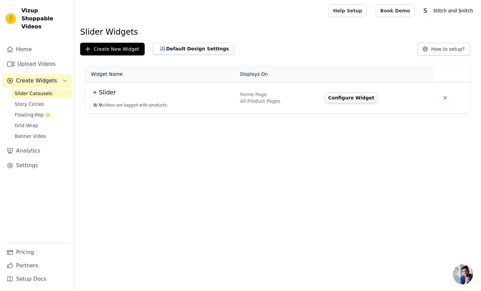
click at [344, 96] on button "Configure Widget" at bounding box center [351, 97] width 54 height 11
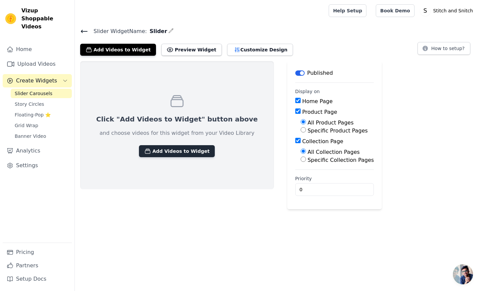
click at [144, 153] on button "Add Videos to Widget" at bounding box center [177, 151] width 76 height 12
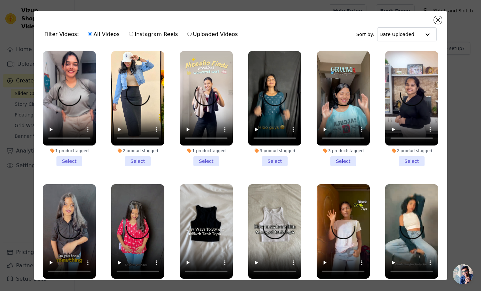
click at [70, 161] on li "1 product tagged Select" at bounding box center [69, 108] width 53 height 115
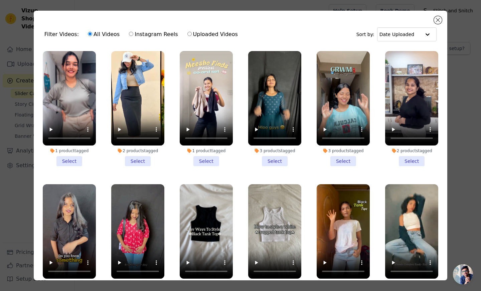
click at [0, 0] on input "1 product tagged Select" at bounding box center [0, 0] width 0 height 0
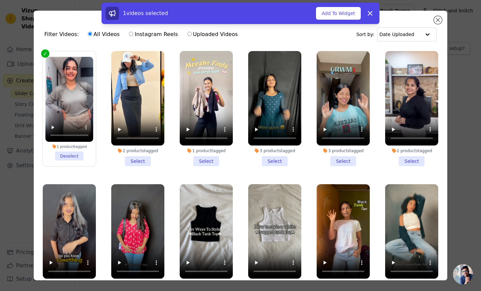
click at [139, 159] on li "2 products tagged Select" at bounding box center [137, 108] width 53 height 115
click at [0, 0] on input "2 products tagged Select" at bounding box center [0, 0] width 0 height 0
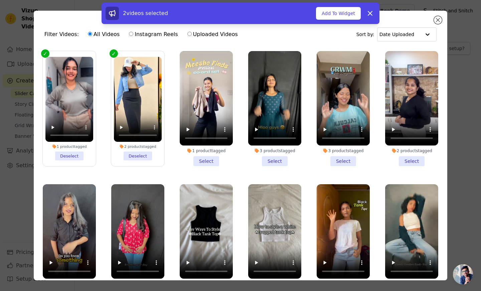
click at [199, 162] on li "1 product tagged Select" at bounding box center [206, 108] width 53 height 115
click at [0, 0] on input "1 product tagged Select" at bounding box center [0, 0] width 0 height 0
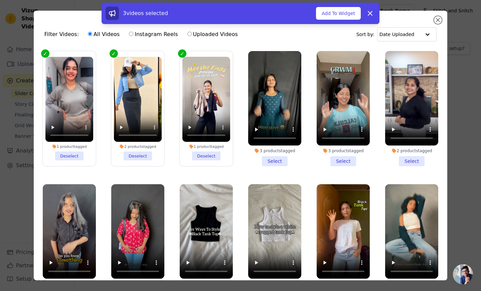
click at [258, 157] on li "3 products tagged Select" at bounding box center [274, 108] width 53 height 115
click at [0, 0] on input "3 products tagged Select" at bounding box center [0, 0] width 0 height 0
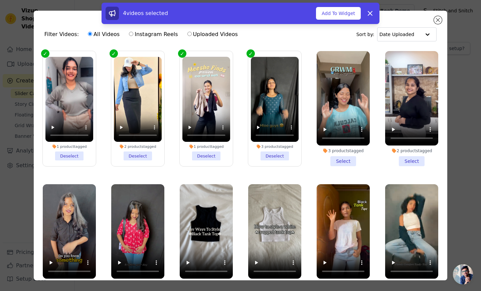
click at [333, 159] on li "3 products tagged Select" at bounding box center [342, 108] width 53 height 115
click at [0, 0] on input "3 products tagged Select" at bounding box center [0, 0] width 0 height 0
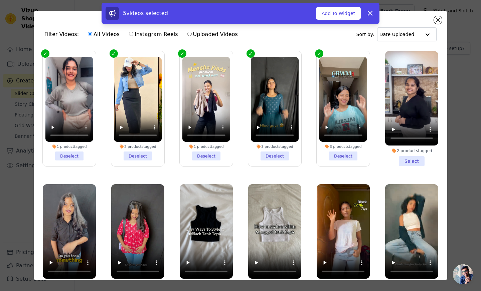
click at [402, 161] on li "2 products tagged Select" at bounding box center [411, 108] width 53 height 115
click at [0, 0] on input "2 products tagged Select" at bounding box center [0, 0] width 0 height 0
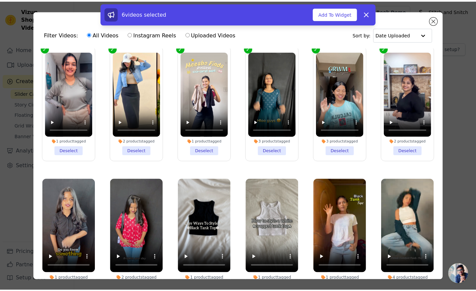
scroll to position [58, 0]
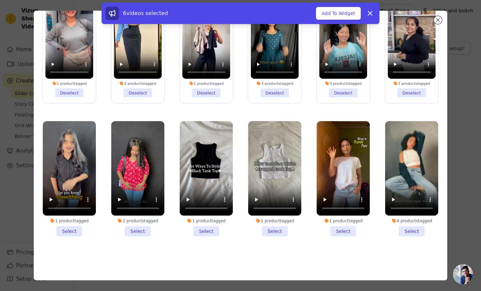
click at [400, 228] on li "4 products tagged Select" at bounding box center [411, 178] width 53 height 115
click at [0, 0] on input "4 products tagged Select" at bounding box center [0, 0] width 0 height 0
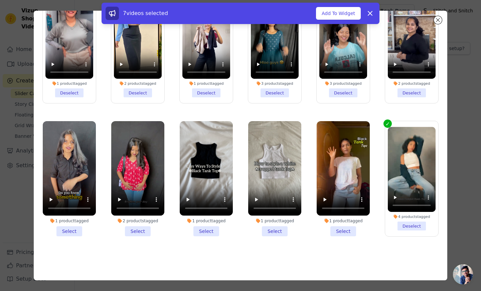
click at [336, 226] on li "1 product tagged Select" at bounding box center [342, 178] width 53 height 115
click at [0, 0] on input "1 product tagged Select" at bounding box center [0, 0] width 0 height 0
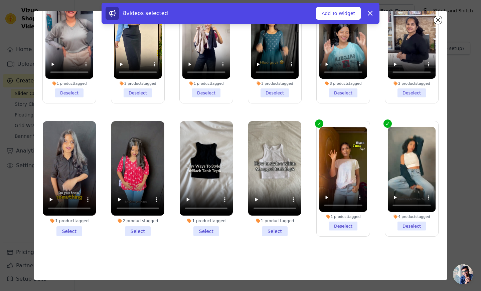
click at [268, 226] on li "1 product tagged Select" at bounding box center [274, 178] width 53 height 115
click at [0, 0] on input "1 product tagged Select" at bounding box center [0, 0] width 0 height 0
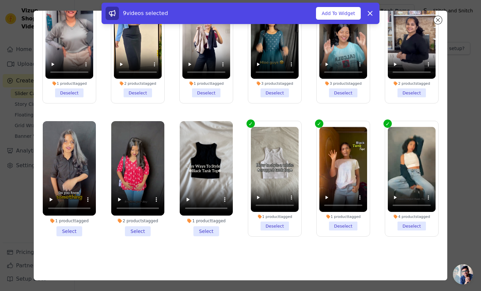
click at [199, 230] on li "1 product tagged Select" at bounding box center [206, 178] width 53 height 115
click at [0, 0] on input "1 product tagged Select" at bounding box center [0, 0] width 0 height 0
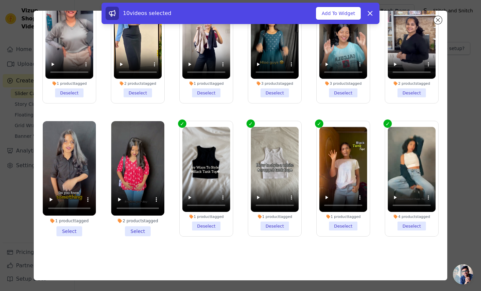
click at [138, 226] on li "2 products tagged Select" at bounding box center [137, 178] width 53 height 115
click at [0, 0] on input "2 products tagged Select" at bounding box center [0, 0] width 0 height 0
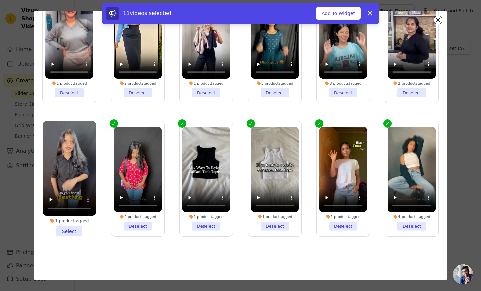
click at [75, 225] on li "1 product tagged Select" at bounding box center [69, 178] width 53 height 115
click at [0, 0] on input "1 product tagged Select" at bounding box center [0, 0] width 0 height 0
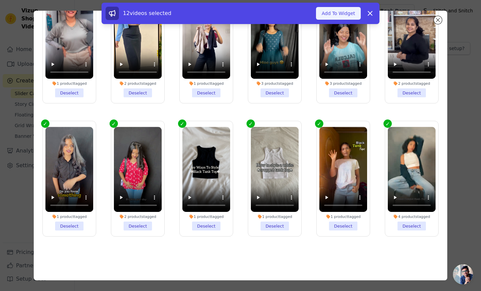
click at [338, 12] on button "Add To Widget" at bounding box center [338, 13] width 45 height 13
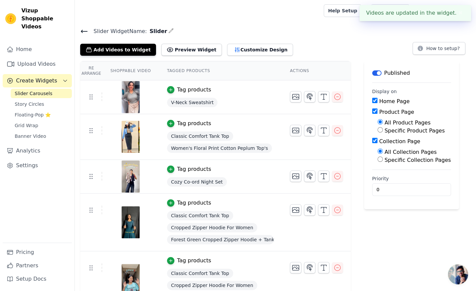
click at [459, 12] on button "✖" at bounding box center [460, 13] width 8 height 8
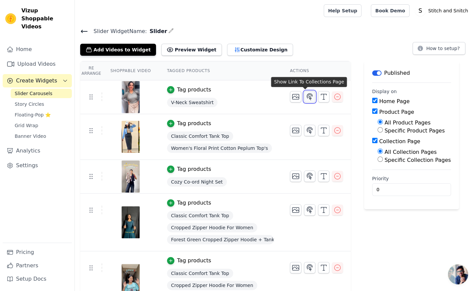
click at [307, 97] on icon "button" at bounding box center [310, 96] width 6 height 6
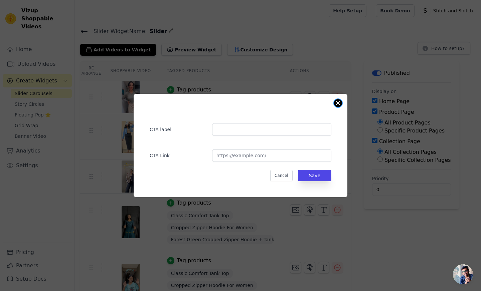
click at [338, 102] on button "Close modal" at bounding box center [338, 103] width 8 height 8
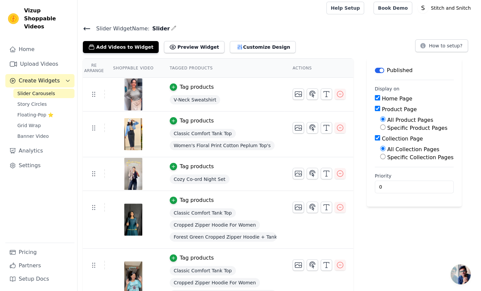
scroll to position [0, 0]
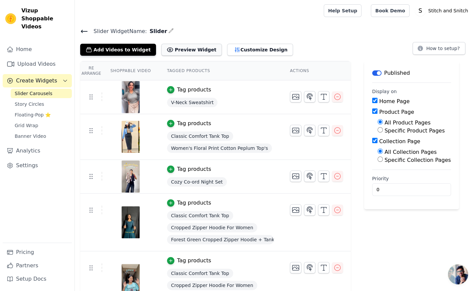
click at [173, 48] on button "Preview Widget" at bounding box center [191, 50] width 60 height 12
click at [227, 47] on button "Customize Design" at bounding box center [260, 50] width 66 height 12
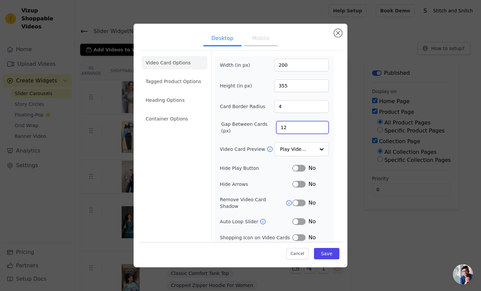
click at [288, 127] on input "12" at bounding box center [302, 127] width 52 height 13
click at [280, 149] on input "Video Card Preview" at bounding box center [297, 149] width 34 height 13
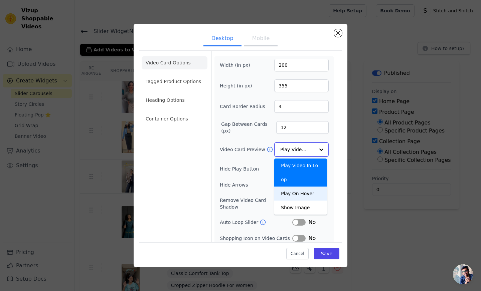
click at [284, 187] on div "Play On Hover" at bounding box center [300, 194] width 53 height 14
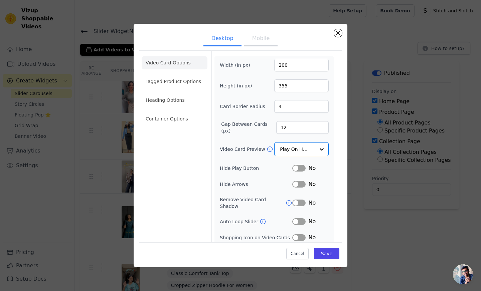
click at [292, 182] on button "Label" at bounding box center [298, 184] width 13 height 7
click at [292, 183] on button "Label" at bounding box center [298, 184] width 13 height 7
click at [174, 85] on li "Tagged Product Options" at bounding box center [175, 81] width 66 height 13
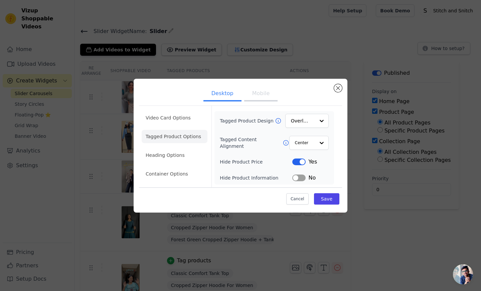
click at [301, 165] on button "Label" at bounding box center [298, 162] width 13 height 7
click at [186, 157] on li "Heading Options" at bounding box center [175, 155] width 66 height 13
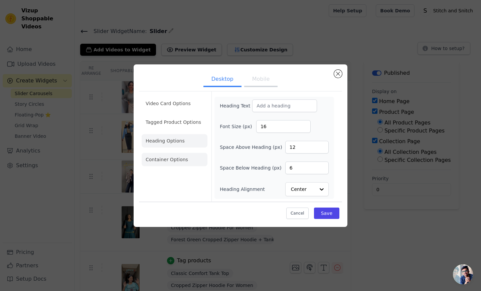
click at [193, 164] on li "Container Options" at bounding box center [175, 159] width 66 height 13
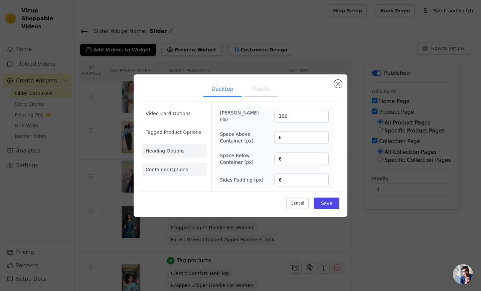
click at [163, 153] on li "Heading Options" at bounding box center [175, 150] width 66 height 13
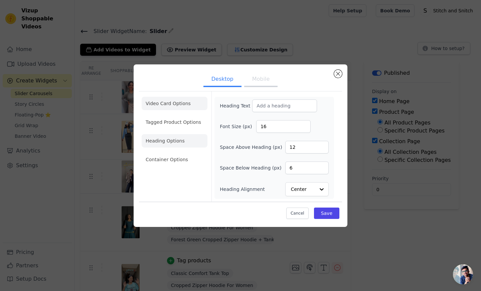
click at [174, 106] on li "Video Card Options" at bounding box center [175, 103] width 66 height 13
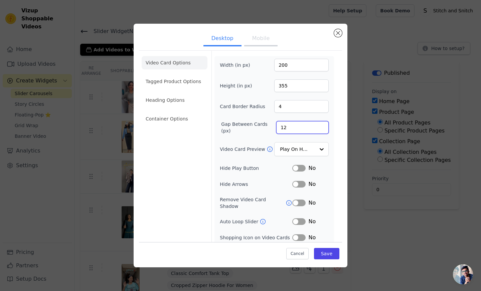
click at [289, 127] on input "12" at bounding box center [302, 127] width 52 height 13
drag, startPoint x: 287, startPoint y: 104, endPoint x: 264, endPoint y: 105, distance: 22.4
click at [264, 105] on div "Card Border Radius 4" at bounding box center [274, 106] width 109 height 13
type input "10"
click at [283, 126] on input "12" at bounding box center [302, 127] width 52 height 13
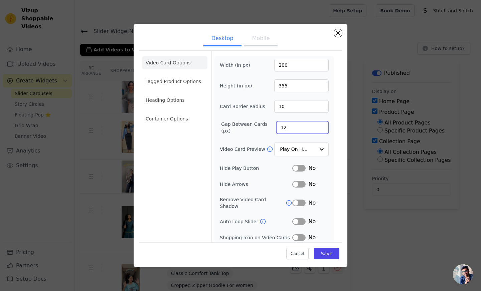
type input "1"
type input "15"
click at [322, 253] on button "Save" at bounding box center [326, 253] width 25 height 11
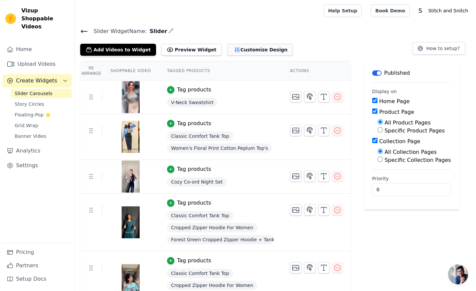
click at [228, 45] on button "Customize Design" at bounding box center [260, 50] width 66 height 12
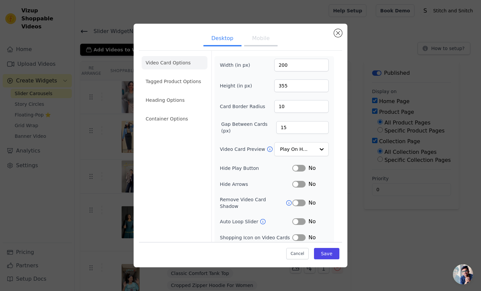
click at [258, 44] on button "Mobile" at bounding box center [260, 39] width 33 height 15
click at [212, 37] on button "Desktop" at bounding box center [222, 39] width 38 height 15
click at [339, 31] on button "Close modal" at bounding box center [338, 33] width 8 height 8
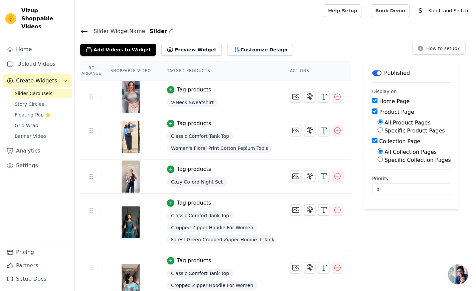
click at [82, 30] on icon at bounding box center [84, 31] width 6 height 3
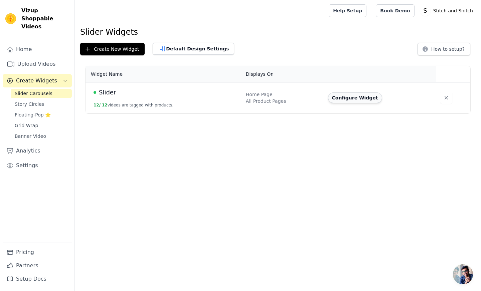
click at [336, 100] on button "Configure Widget" at bounding box center [355, 97] width 54 height 11
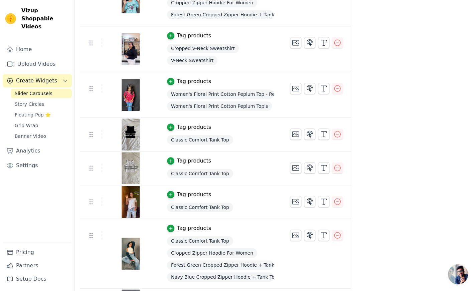
scroll to position [312, 0]
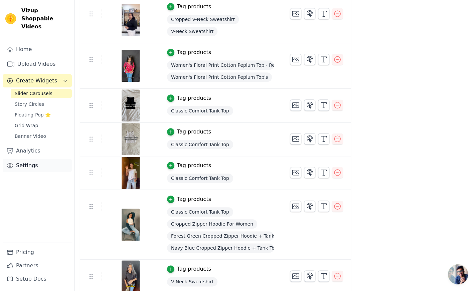
click at [41, 159] on link "Settings" at bounding box center [37, 165] width 69 height 13
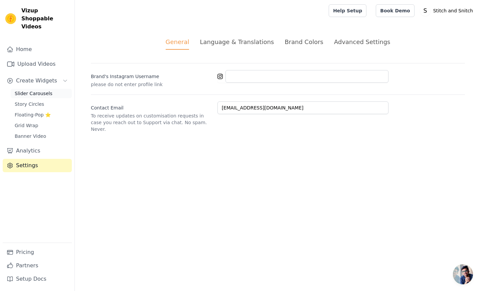
click at [31, 90] on span "Slider Carousels" at bounding box center [34, 93] width 38 height 7
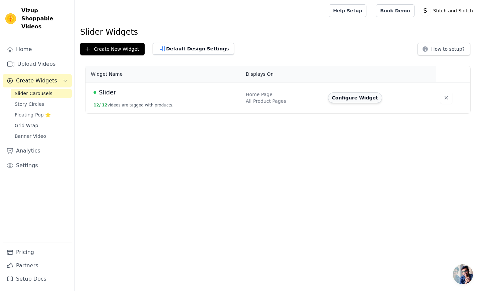
click at [351, 97] on button "Configure Widget" at bounding box center [355, 97] width 54 height 11
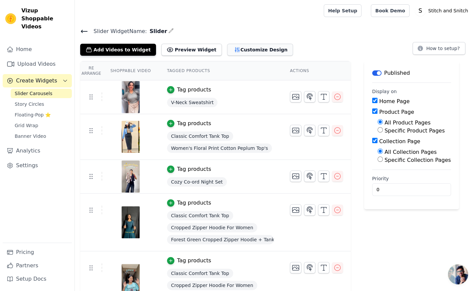
click at [227, 47] on button "Customize Design" at bounding box center [260, 50] width 66 height 12
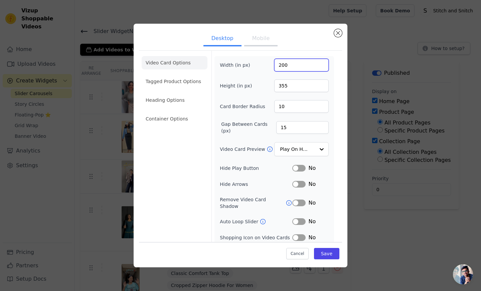
click at [278, 63] on input "200" at bounding box center [301, 65] width 54 height 13
click at [278, 86] on input "355" at bounding box center [301, 85] width 54 height 13
click at [278, 86] on input "480700" at bounding box center [301, 85] width 54 height 13
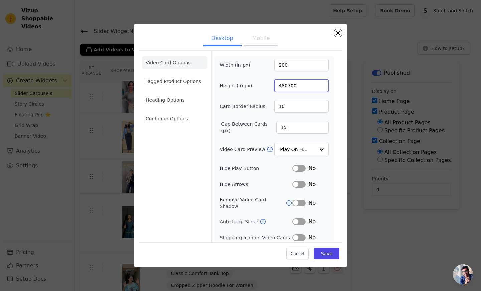
click at [278, 86] on input "480700" at bounding box center [301, 85] width 54 height 13
type input "700"
click at [275, 64] on input "200" at bounding box center [301, 65] width 54 height 13
type input "350"
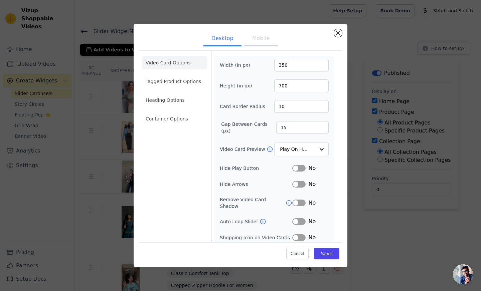
click at [258, 75] on div "Width (in px) 350 Height (in px) 700 Card Border Radius 10 Gap Between Cards (p…" at bounding box center [274, 158] width 109 height 199
click at [316, 252] on button "Save" at bounding box center [326, 253] width 25 height 11
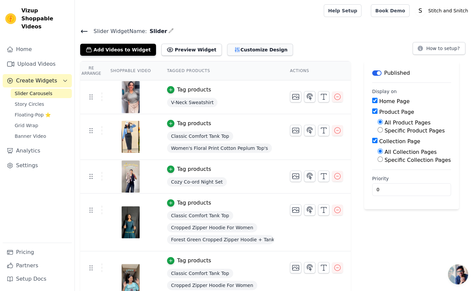
click at [233, 48] on button "Customize Design" at bounding box center [260, 50] width 66 height 12
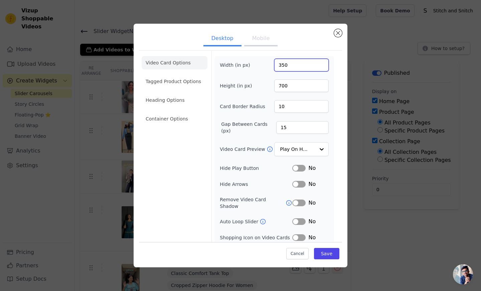
click at [276, 65] on input "350" at bounding box center [301, 65] width 54 height 13
type input "300"
click at [278, 85] on input "700" at bounding box center [301, 85] width 54 height 13
click at [278, 85] on input "4806" at bounding box center [301, 85] width 54 height 13
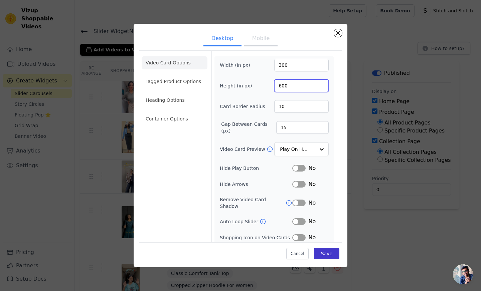
type input "600"
click at [322, 251] on button "Save" at bounding box center [326, 253] width 25 height 11
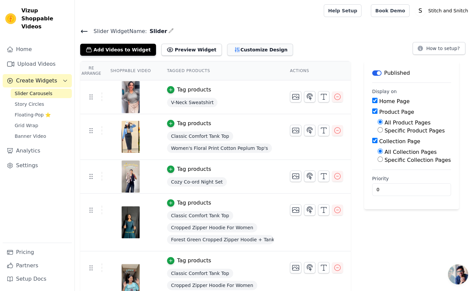
click at [227, 50] on button "Customize Design" at bounding box center [260, 50] width 66 height 12
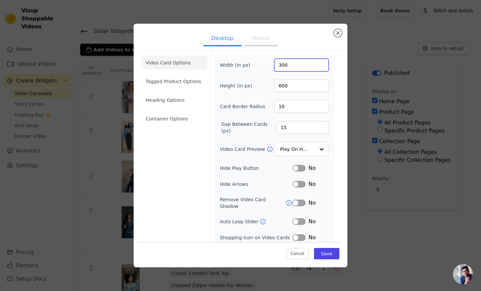
click at [277, 66] on input "300" at bounding box center [301, 65] width 54 height 13
type input "280"
click at [277, 87] on input "600" at bounding box center [301, 85] width 54 height 13
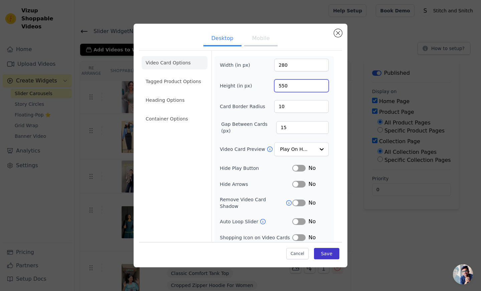
type input "550"
click at [318, 252] on button "Save" at bounding box center [326, 253] width 25 height 11
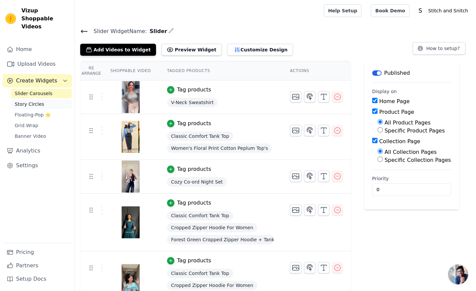
click at [21, 101] on span "Story Circles" at bounding box center [29, 104] width 29 height 7
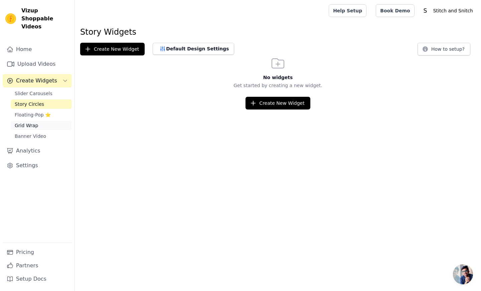
click at [26, 122] on span "Grid Wrap" at bounding box center [26, 125] width 23 height 7
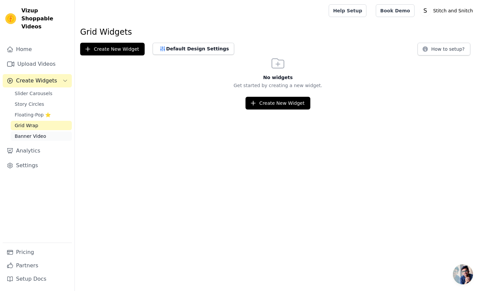
click at [26, 133] on span "Banner Video" at bounding box center [30, 136] width 31 height 7
click at [175, 50] on button "Default Design Settings" at bounding box center [193, 49] width 81 height 12
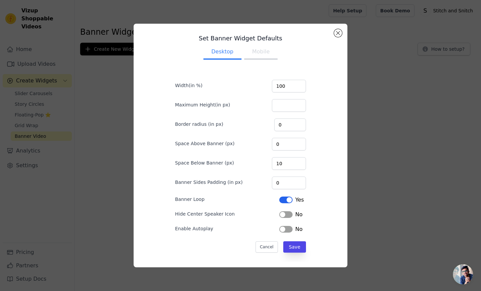
click at [257, 52] on button "Mobile" at bounding box center [260, 52] width 33 height 15
click at [336, 33] on button "Close modal" at bounding box center [338, 33] width 8 height 8
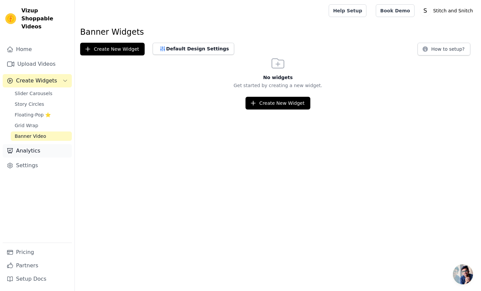
click at [27, 144] on link "Analytics" at bounding box center [37, 150] width 69 height 13
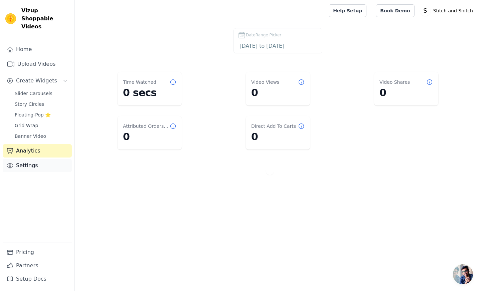
click at [27, 159] on link "Settings" at bounding box center [37, 165] width 69 height 13
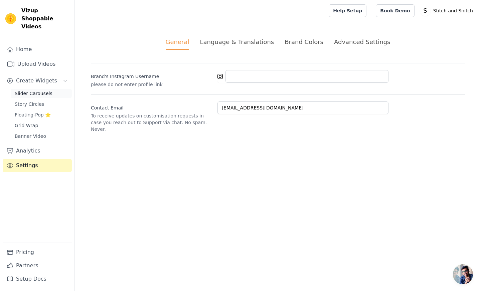
click at [36, 90] on span "Slider Carousels" at bounding box center [34, 93] width 38 height 7
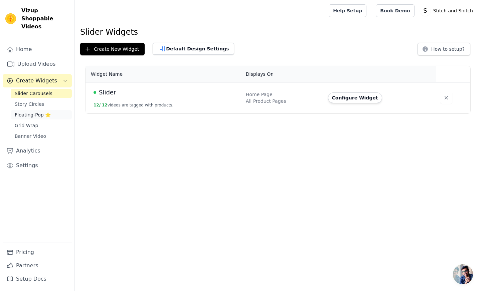
click at [28, 111] on span "Floating-Pop ⭐" at bounding box center [33, 114] width 36 height 7
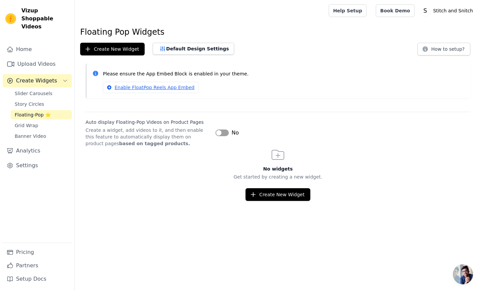
click at [225, 132] on button "Label" at bounding box center [221, 133] width 13 height 7
click at [149, 86] on link "Enable FloatPop Reels App Embed" at bounding box center [151, 87] width 96 height 11
click at [124, 141] on strong "based on tagged products." at bounding box center [154, 143] width 71 height 5
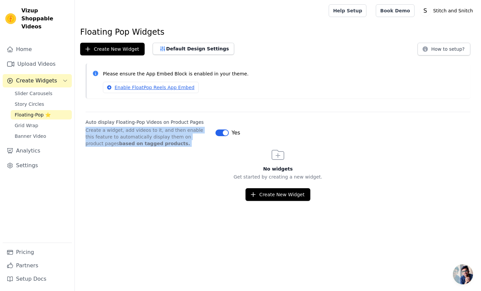
click at [124, 141] on strong "based on tagged products." at bounding box center [154, 143] width 71 height 5
